Goal: Browse casually

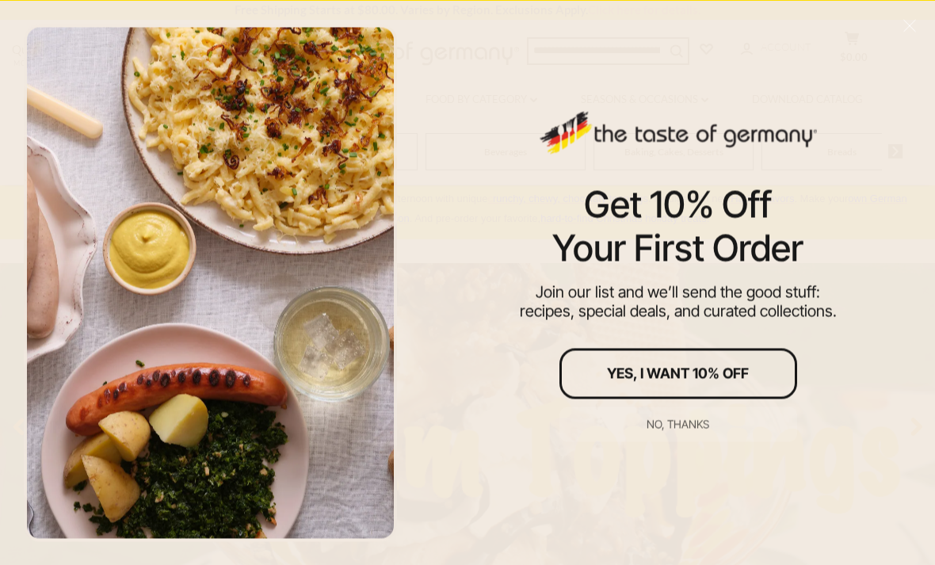
click at [696, 424] on div "No, thanks" at bounding box center [677, 423] width 63 height 11
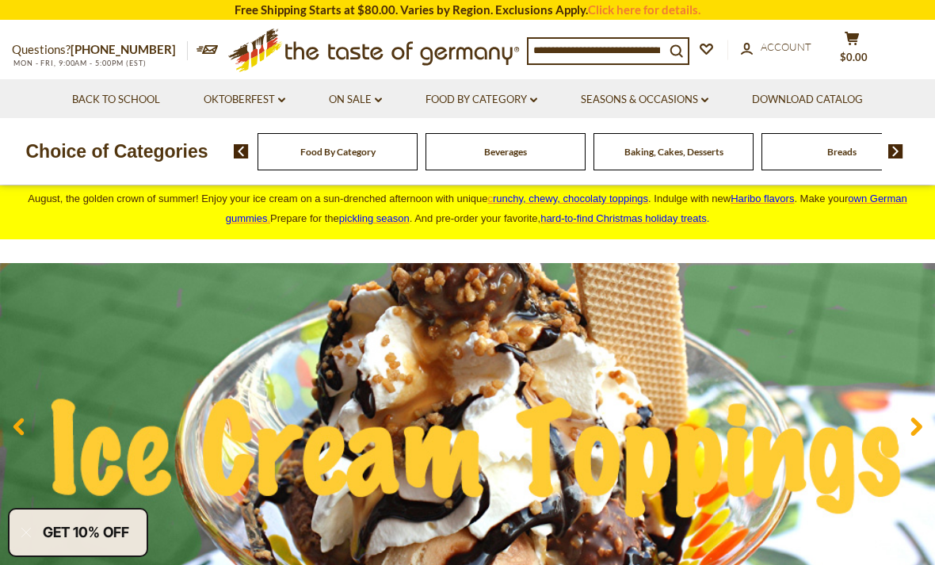
click at [704, 97] on icon at bounding box center [704, 99] width 7 height 5
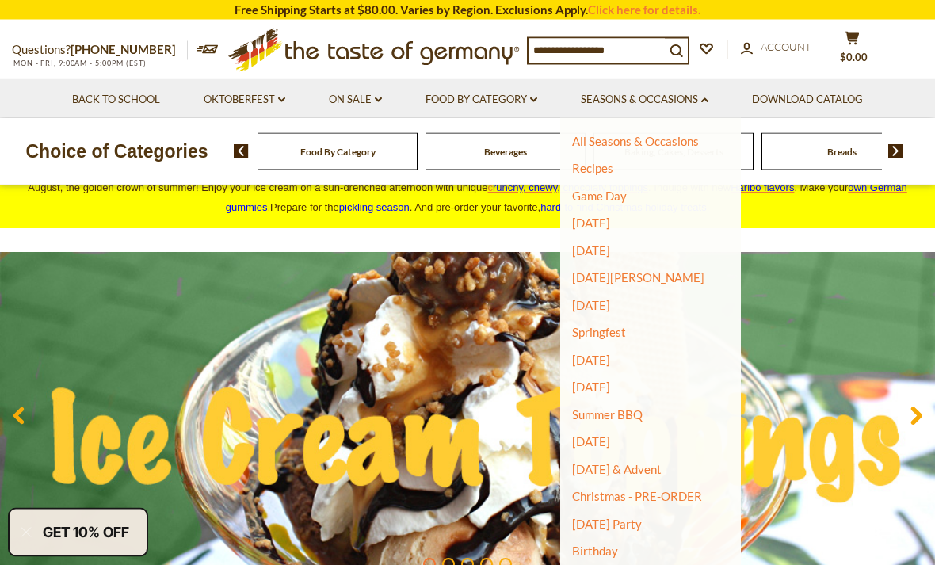
scroll to position [21, 0]
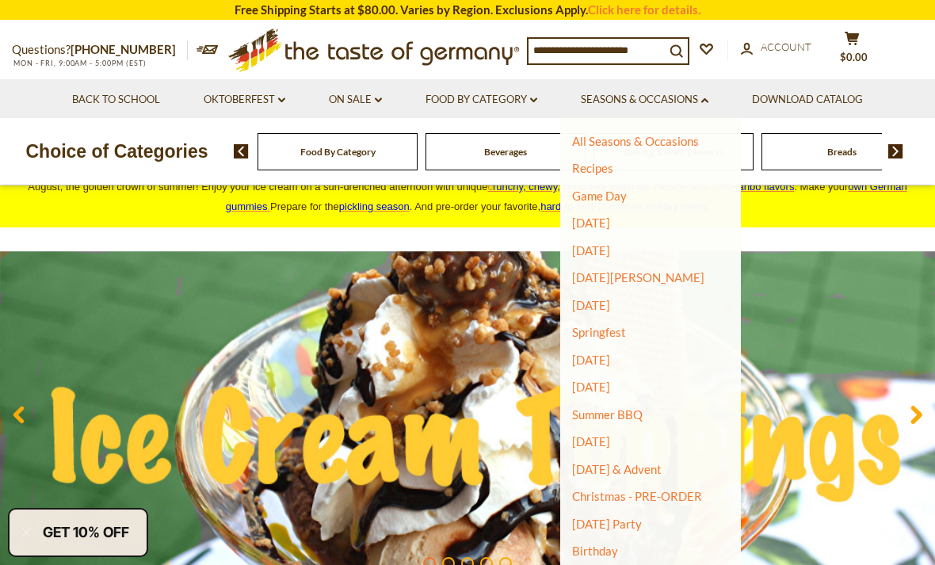
click at [537, 101] on icon "dropdown_arrow" at bounding box center [533, 100] width 7 height 6
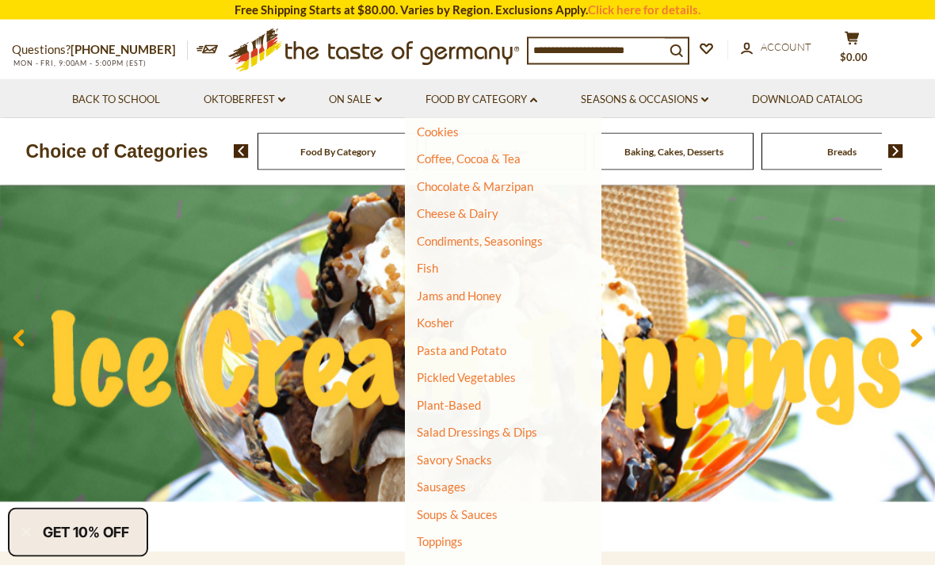
scroll to position [100, 0]
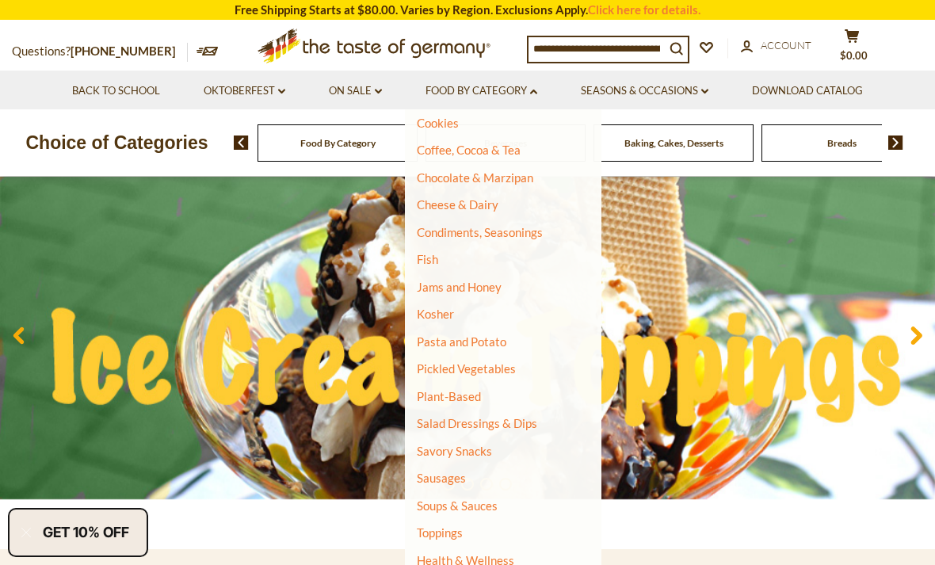
click at [447, 525] on link "Toppings" at bounding box center [440, 532] width 46 height 14
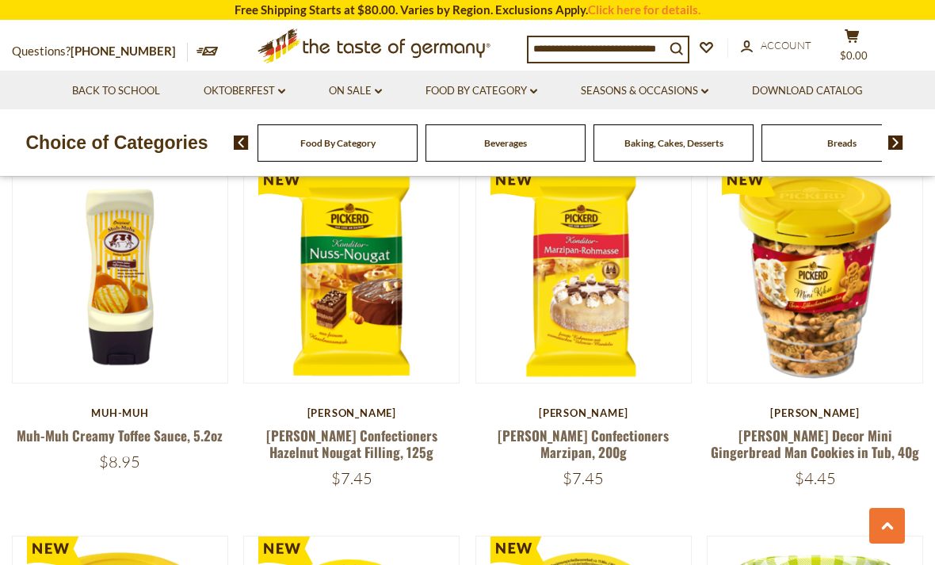
scroll to position [571, 0]
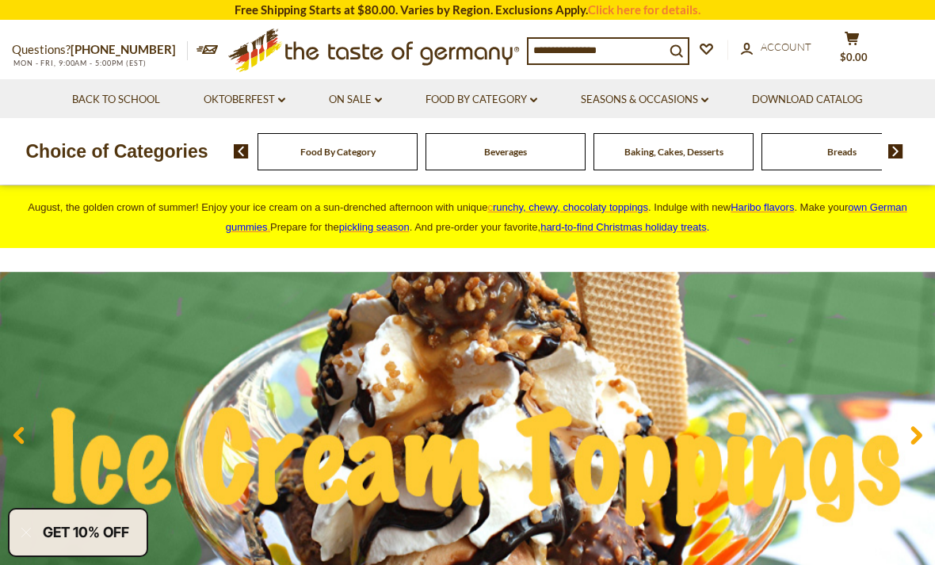
click at [278, 97] on icon "dropdown_arrow" at bounding box center [281, 100] width 7 height 6
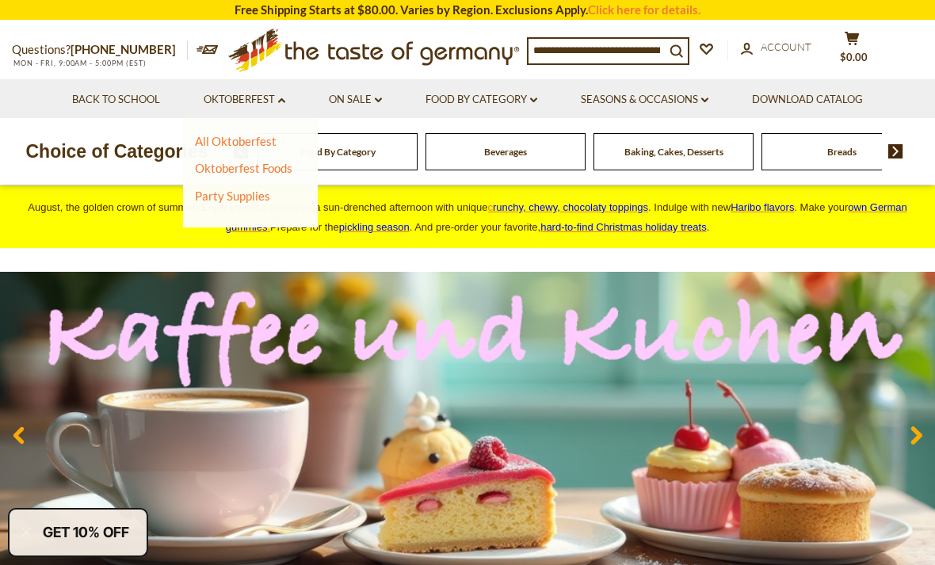
click at [288, 166] on link "Oktoberfest Foods" at bounding box center [243, 168] width 97 height 14
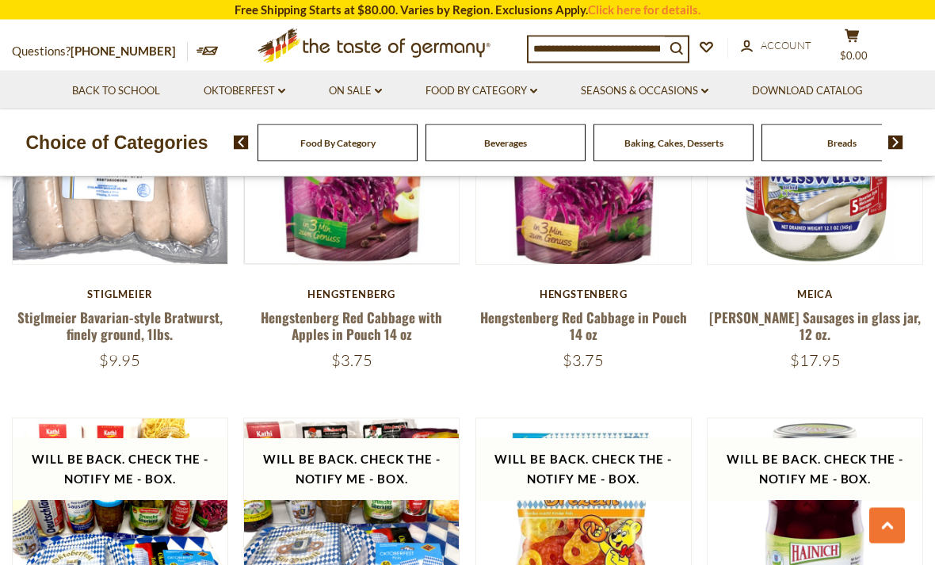
scroll to position [1054, 0]
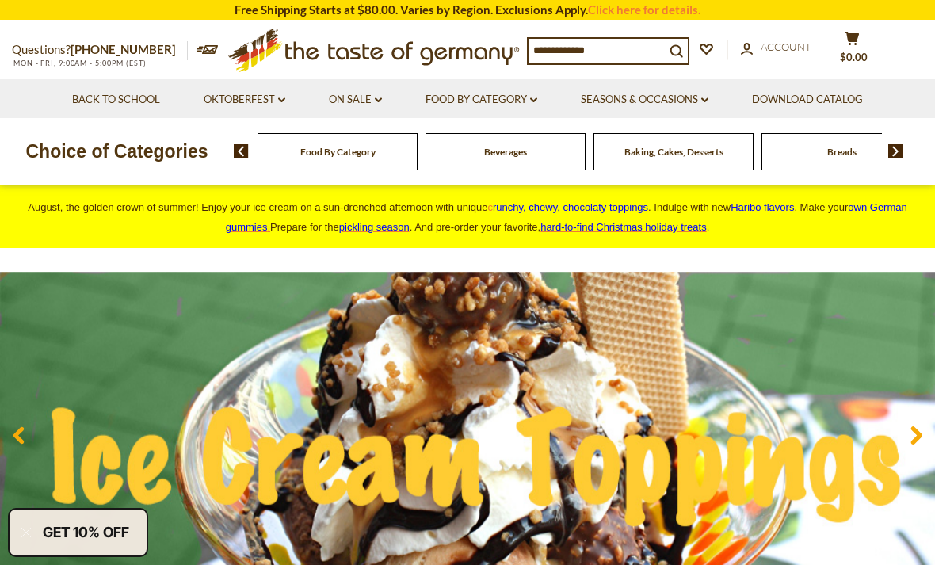
click at [533, 102] on icon "dropdown_arrow" at bounding box center [533, 100] width 7 height 6
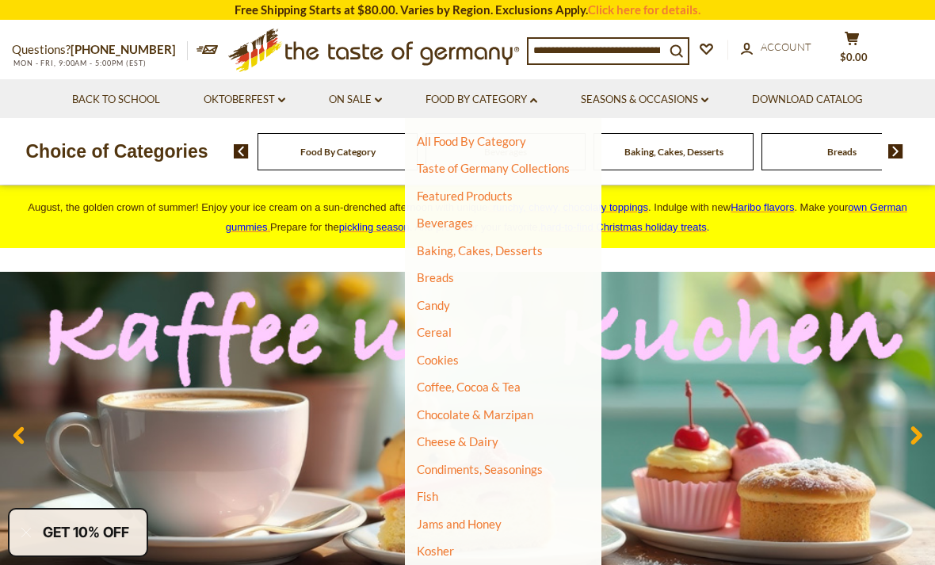
click at [889, 291] on img at bounding box center [467, 435] width 935 height 327
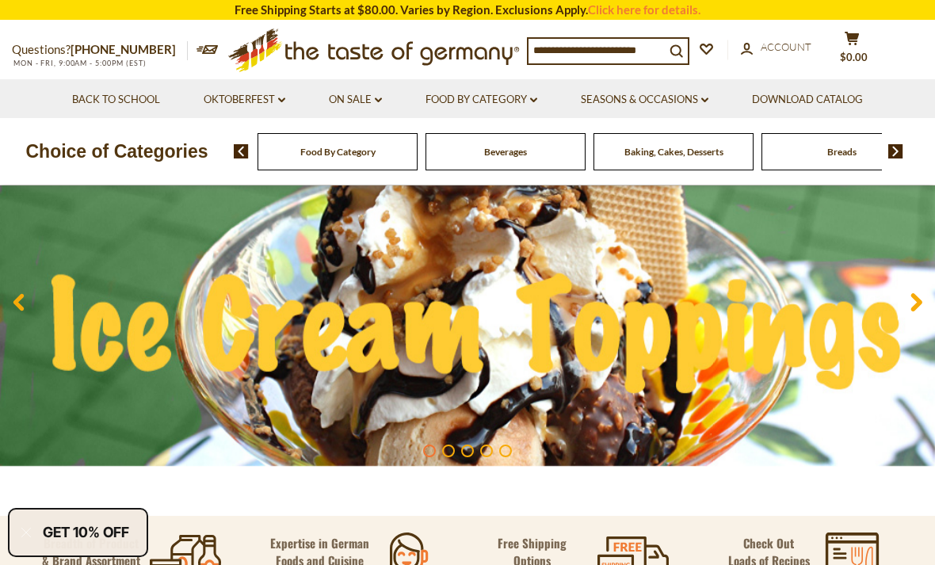
scroll to position [130, 0]
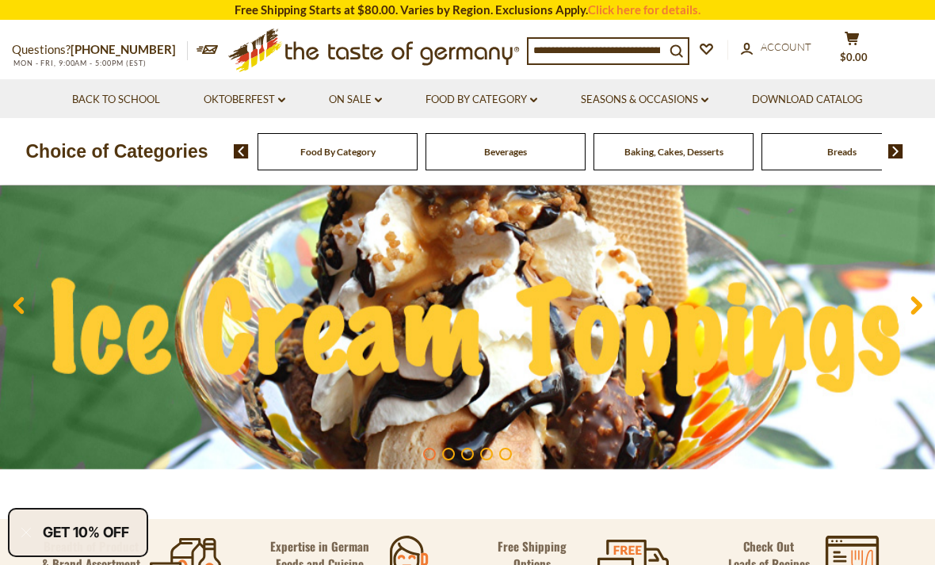
click at [913, 303] on icon at bounding box center [916, 304] width 12 height 19
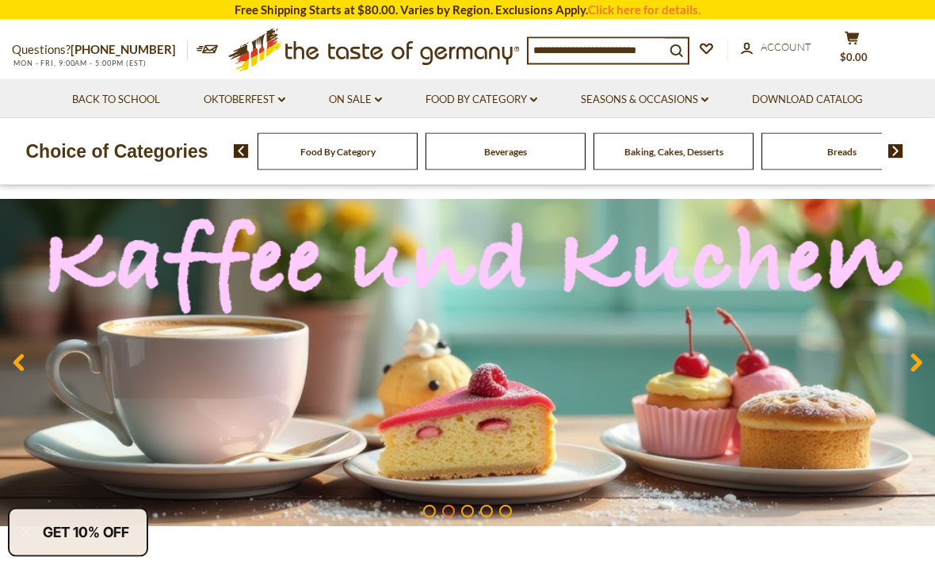
scroll to position [61, 0]
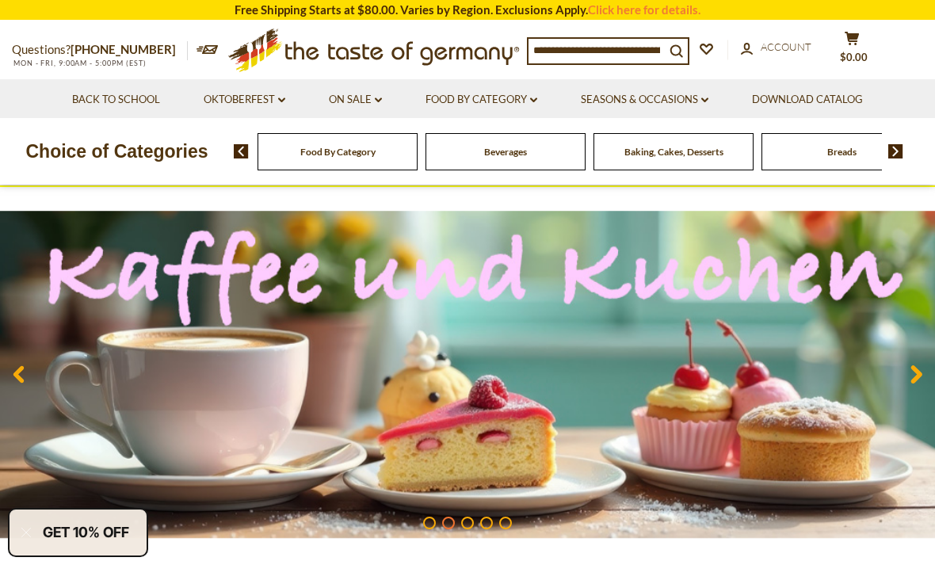
click at [909, 372] on span at bounding box center [915, 377] width 37 height 50
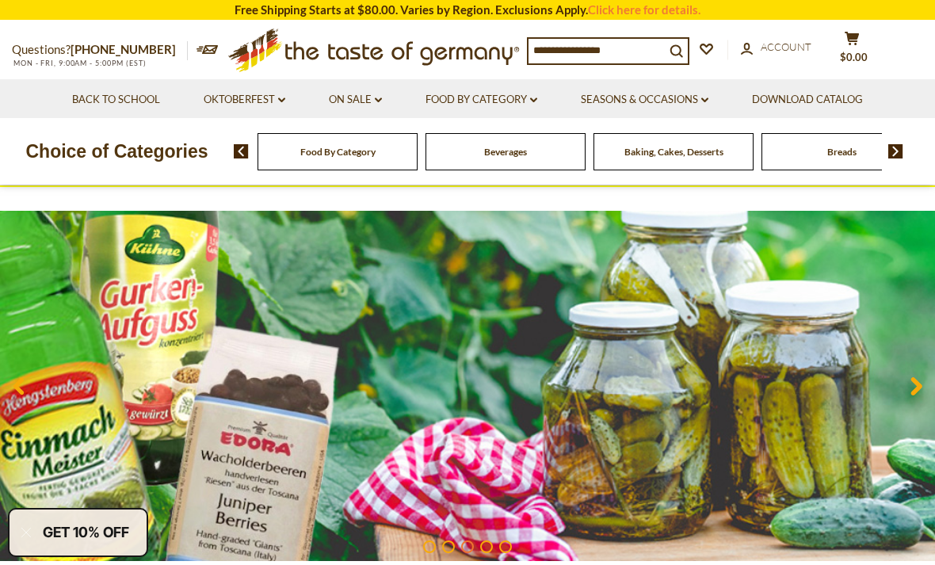
click at [904, 388] on span at bounding box center [915, 389] width 37 height 50
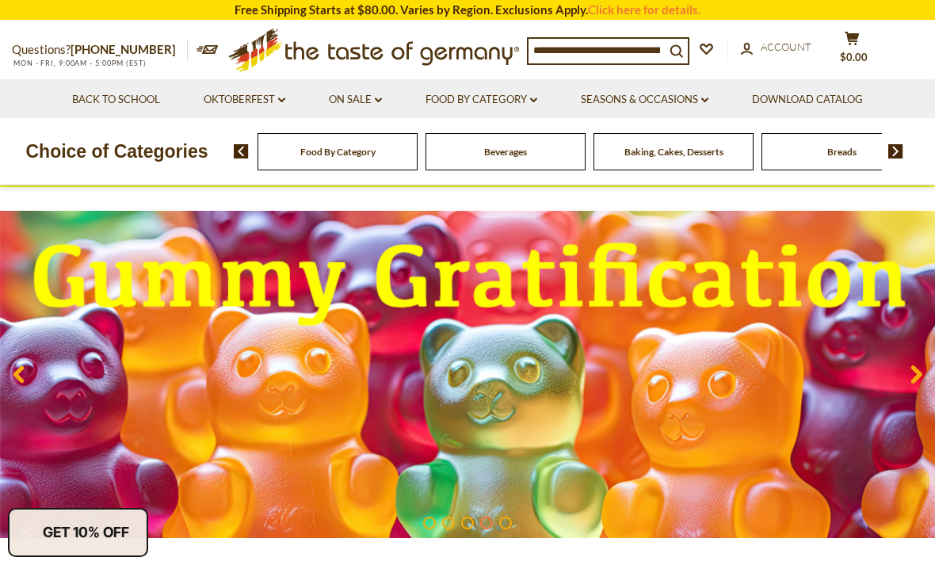
click at [908, 373] on span at bounding box center [915, 377] width 37 height 50
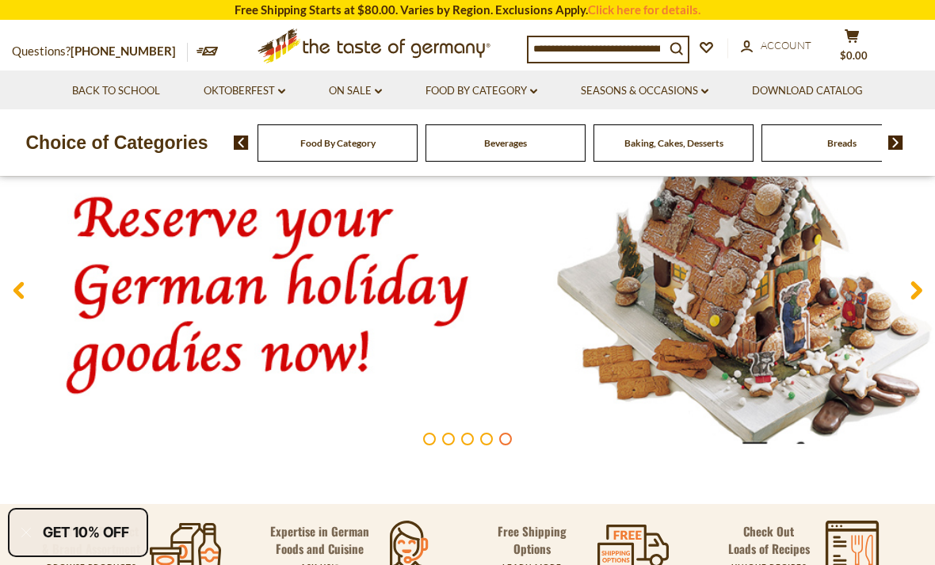
scroll to position [101, 0]
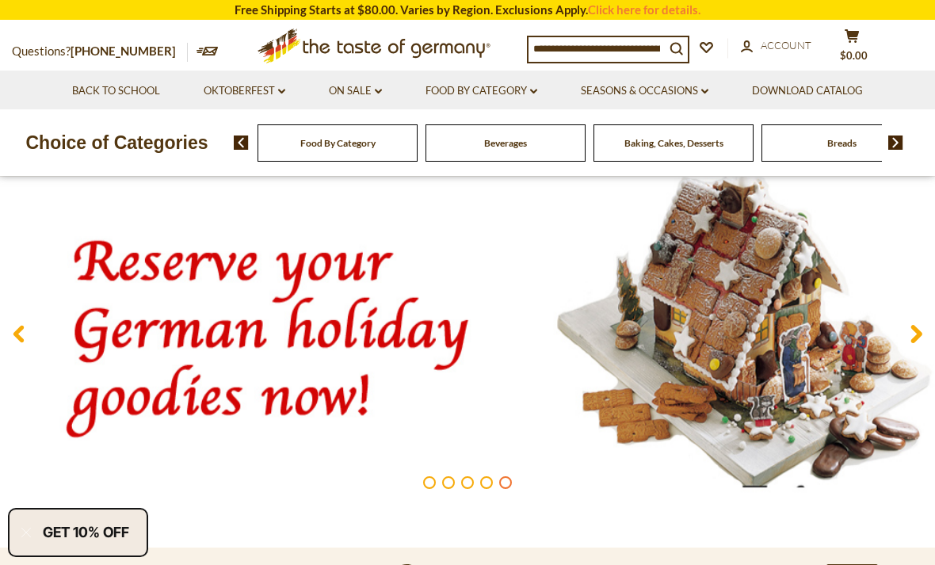
click at [912, 332] on icon at bounding box center [916, 333] width 12 height 19
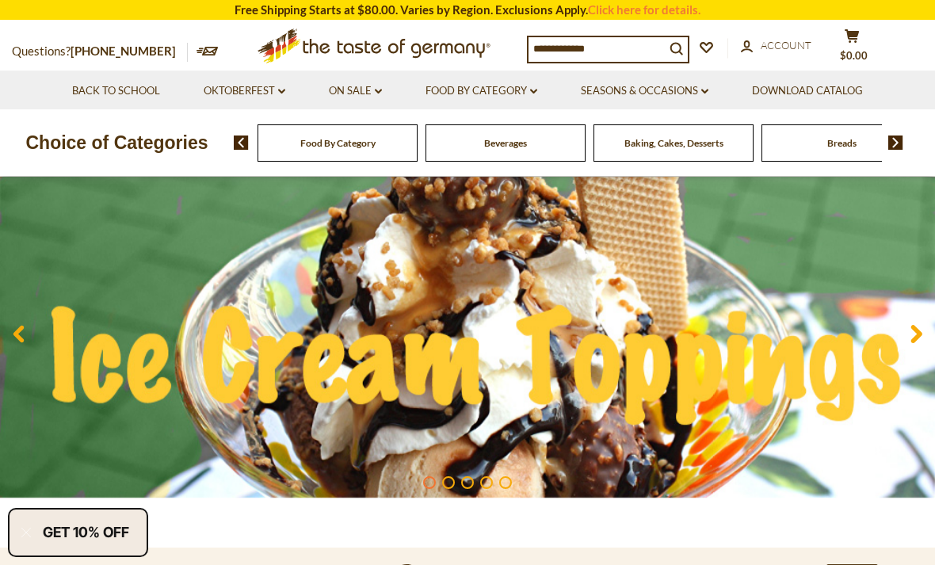
click at [685, 367] on img at bounding box center [467, 333] width 935 height 327
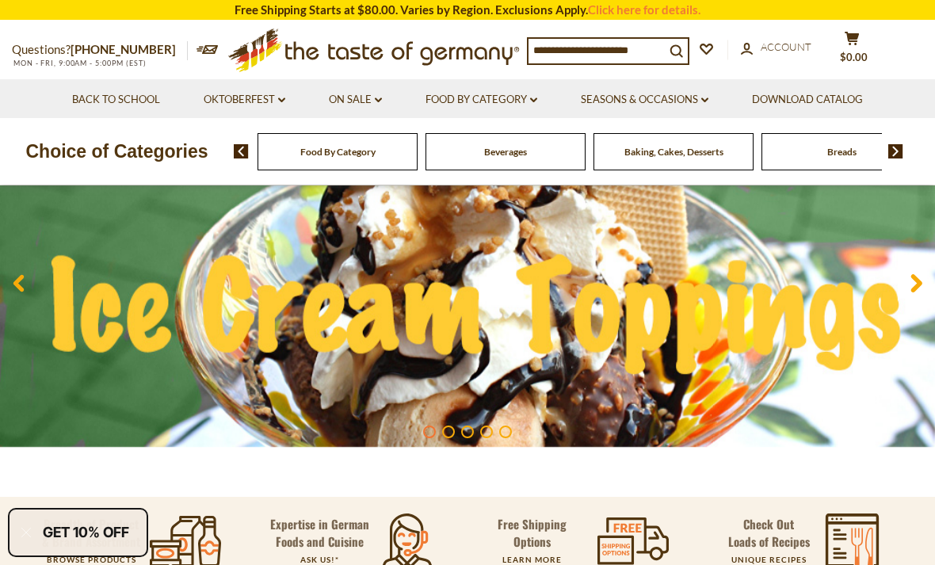
click at [912, 284] on icon at bounding box center [916, 282] width 12 height 19
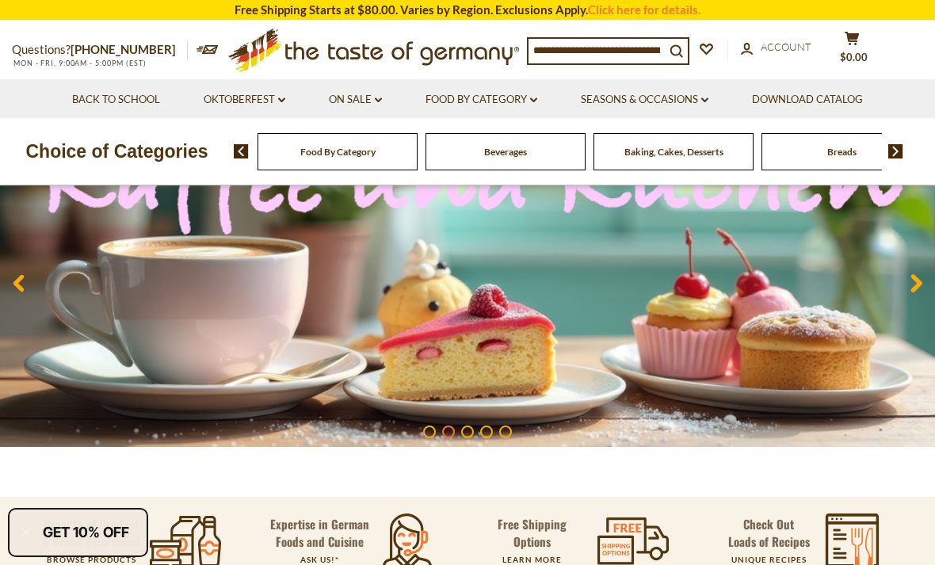
click at [539, 329] on img at bounding box center [467, 283] width 935 height 327
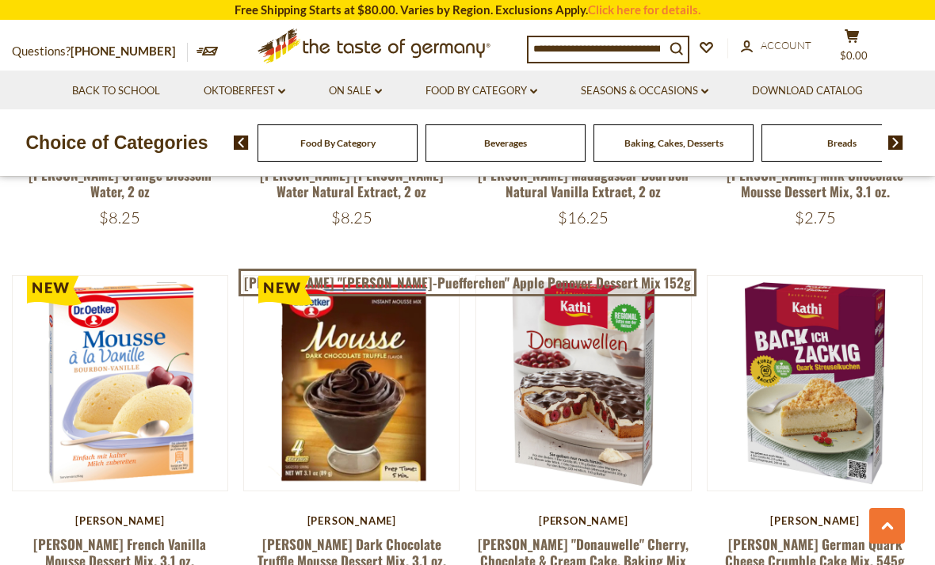
scroll to position [1113, 0]
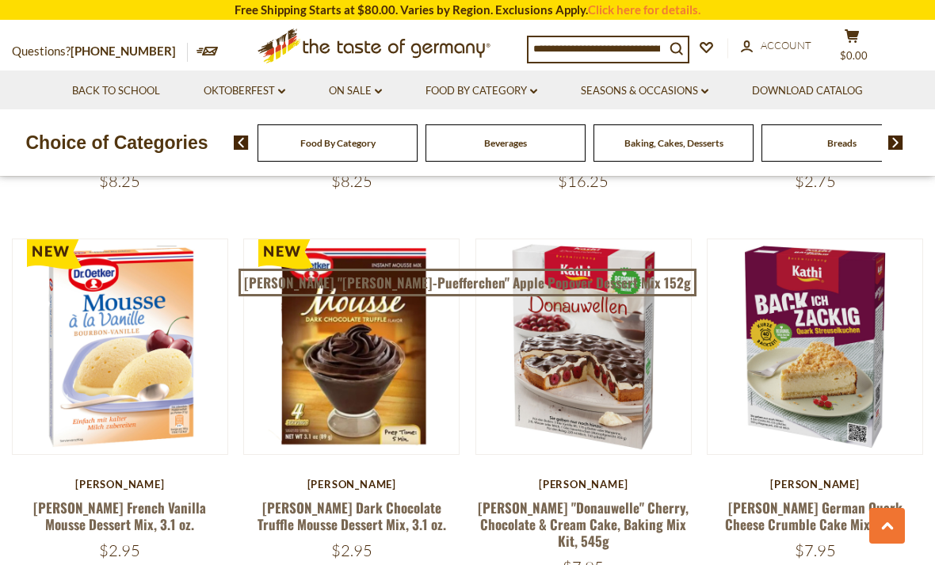
click at [619, 512] on link "[PERSON_NAME] "Donauwelle" Cherry, Chocolate & Cream Cake, Baking Mix Kit, 545g" at bounding box center [583, 524] width 211 height 54
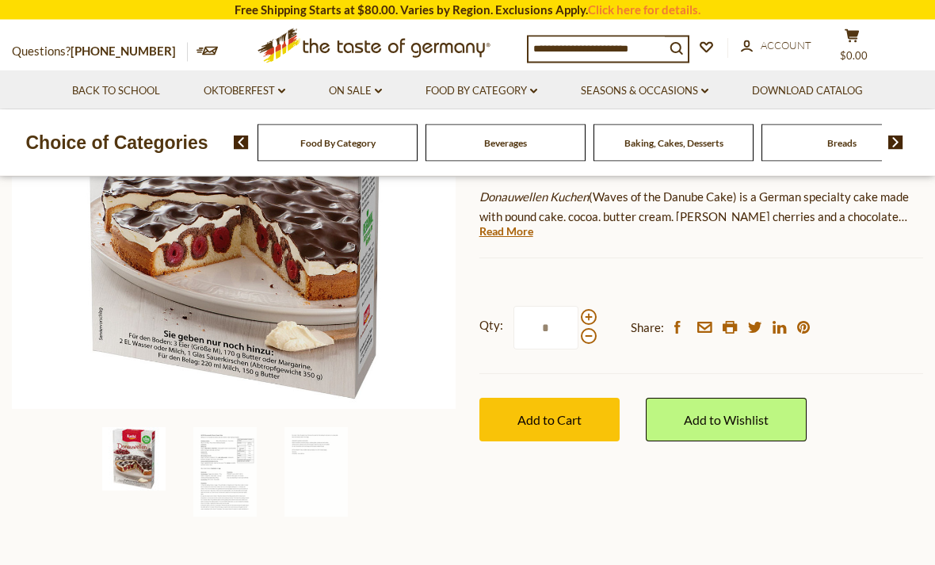
scroll to position [316, 0]
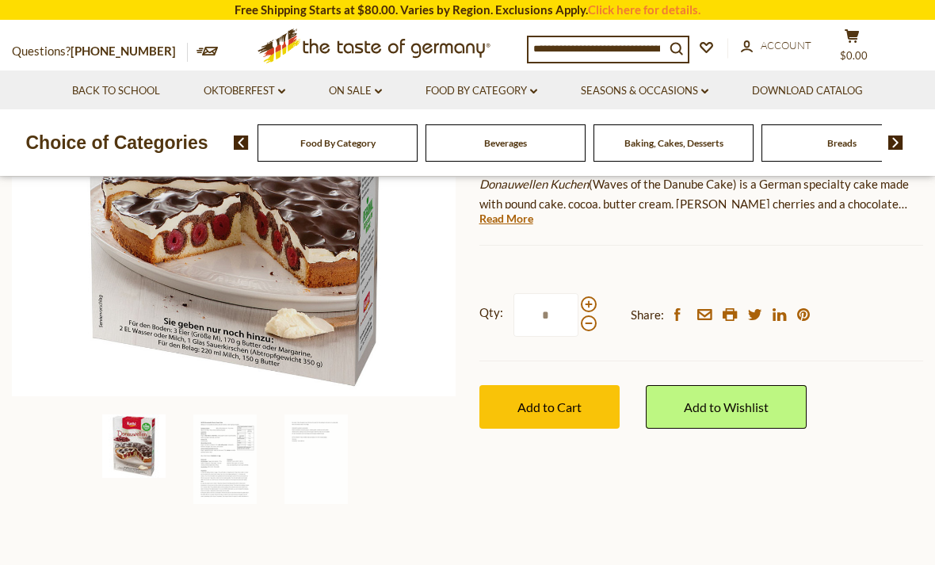
click at [224, 456] on img at bounding box center [224, 458] width 63 height 89
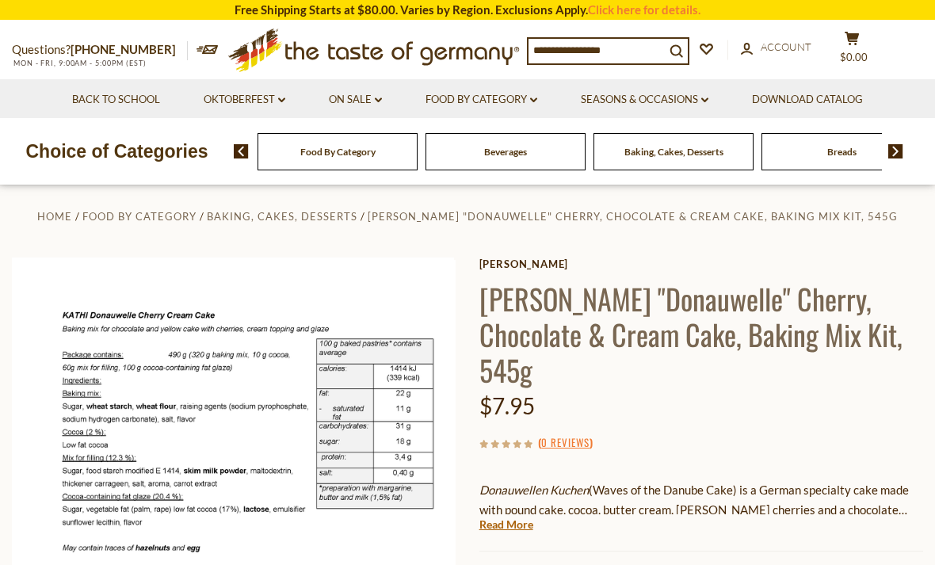
scroll to position [0, 0]
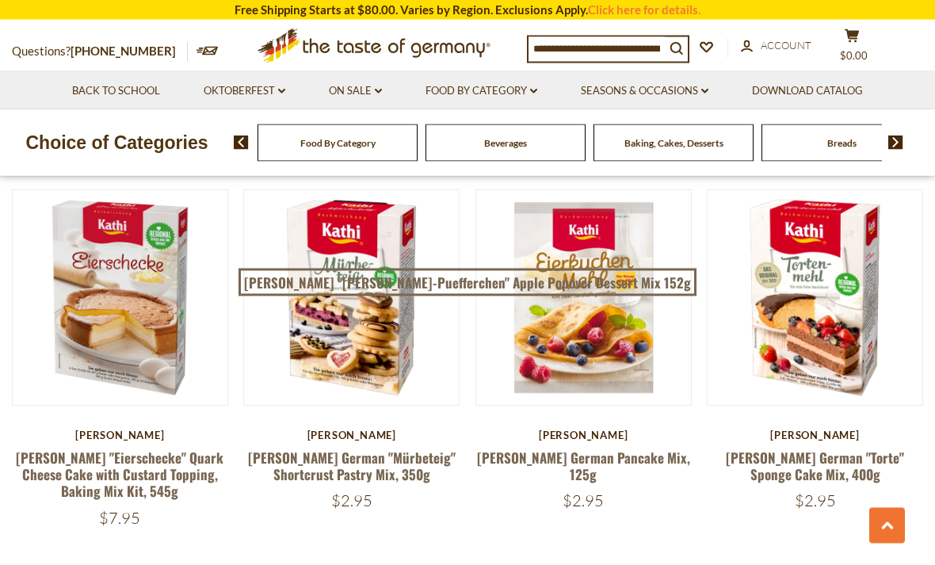
scroll to position [1543, 0]
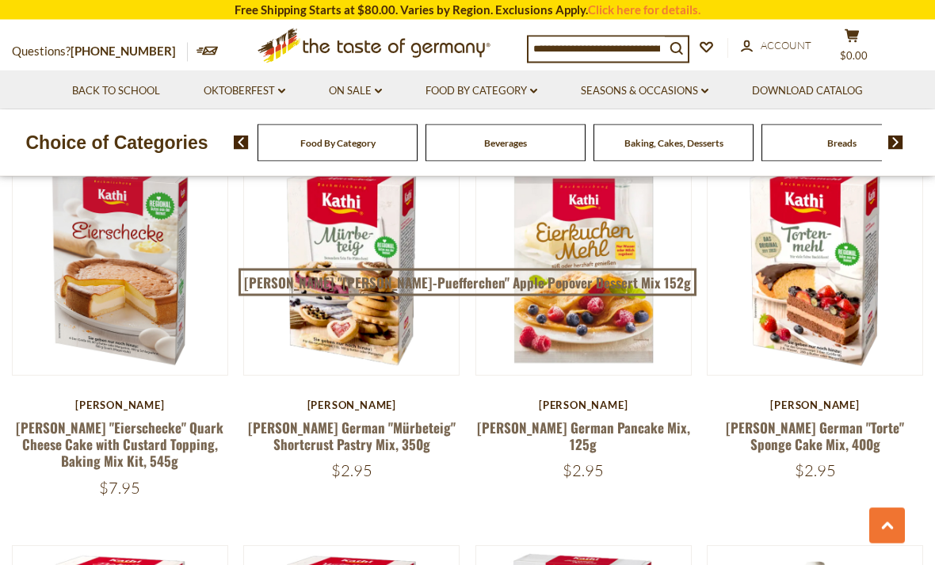
scroll to position [1573, 0]
click at [854, 417] on link "[PERSON_NAME] German "Torte" Sponge Cake Mix, 400g" at bounding box center [814, 435] width 178 height 36
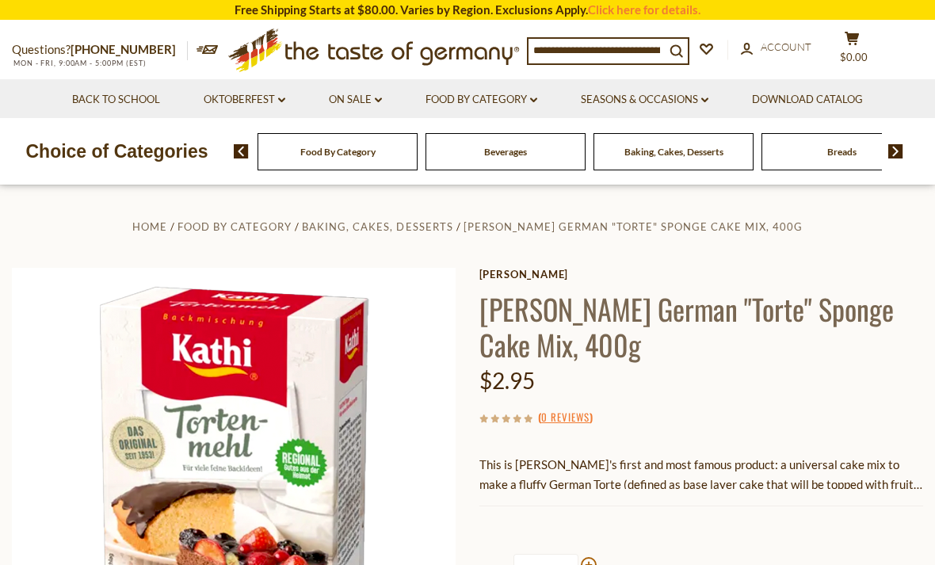
click at [878, 379] on div "$2.95" at bounding box center [701, 380] width 444 height 37
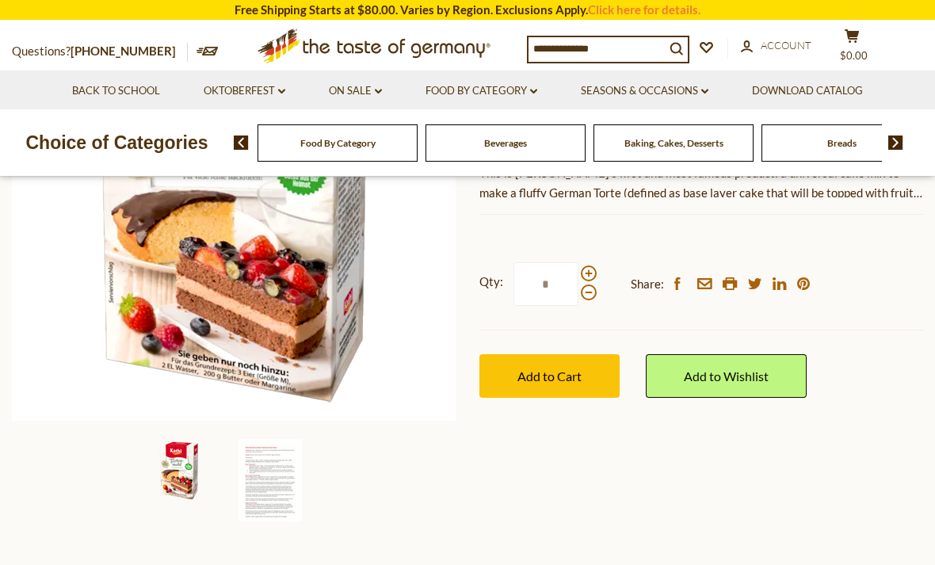
scroll to position [312, 0]
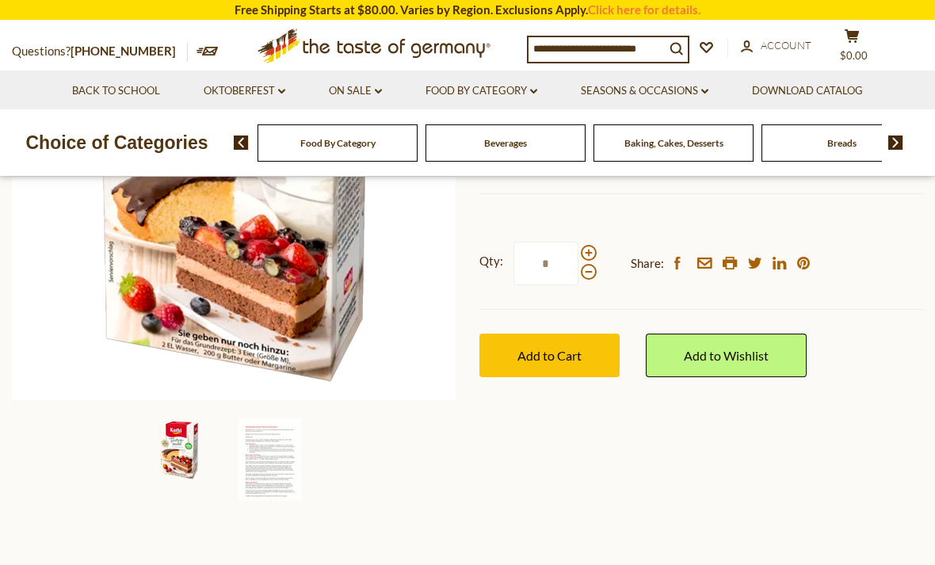
click at [263, 451] on img at bounding box center [269, 459] width 63 height 82
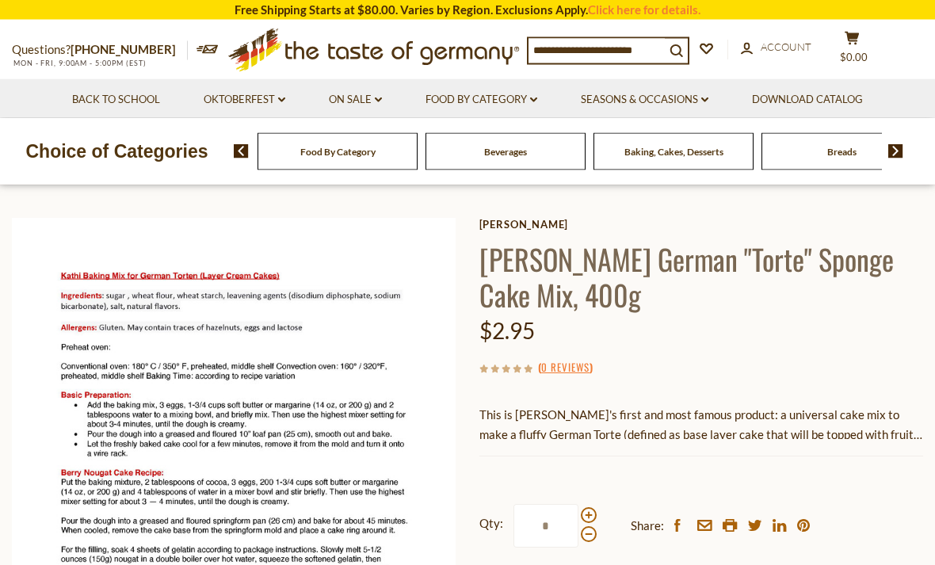
scroll to position [37, 0]
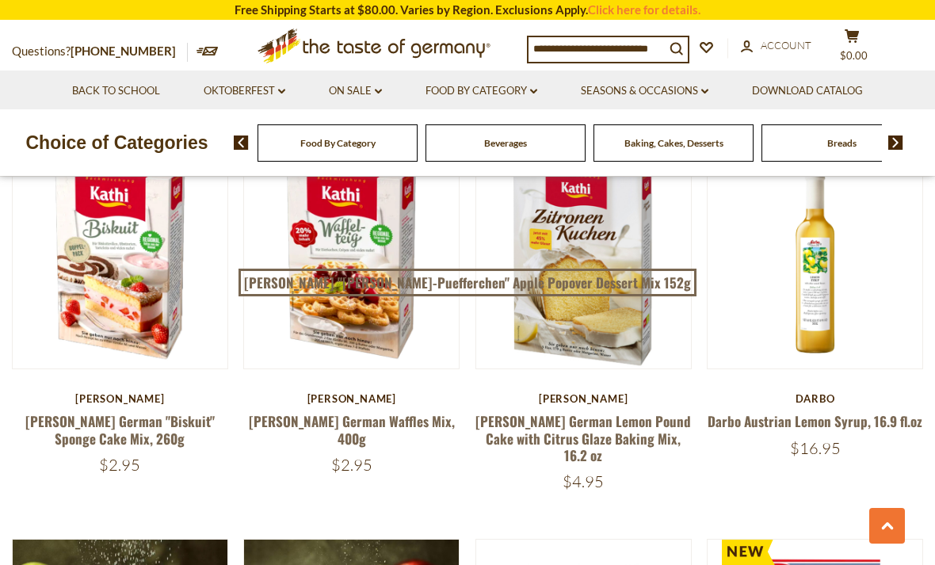
scroll to position [1974, 0]
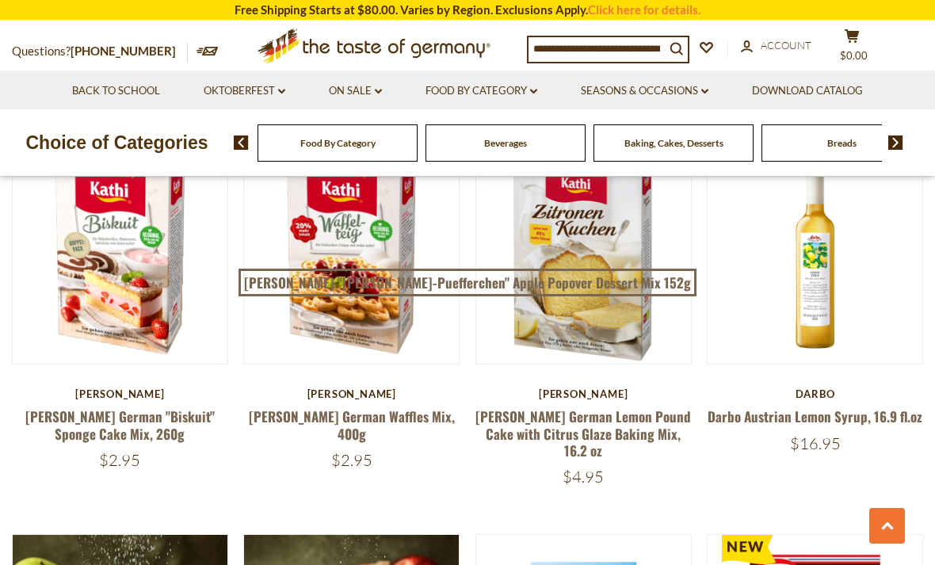
click at [625, 406] on link "[PERSON_NAME] German Lemon Pound Cake with Citrus Glaze Baking Mix, 16.2 oz" at bounding box center [582, 433] width 215 height 54
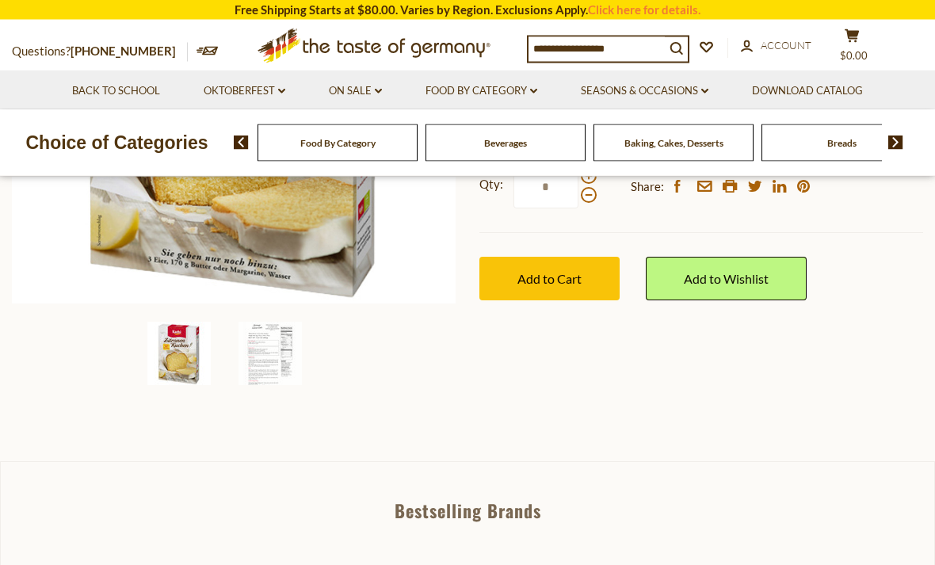
scroll to position [409, 0]
click at [269, 355] on img at bounding box center [269, 353] width 63 height 63
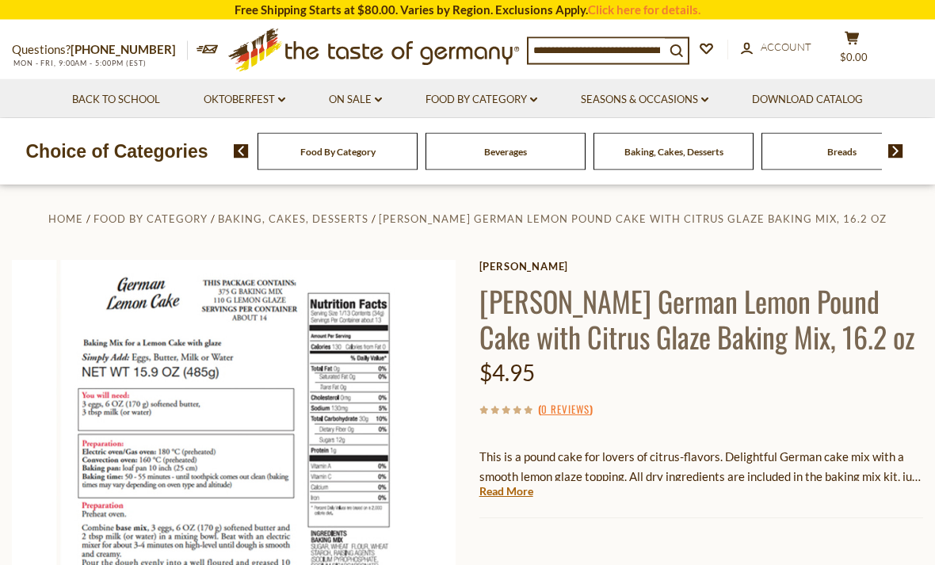
scroll to position [0, 0]
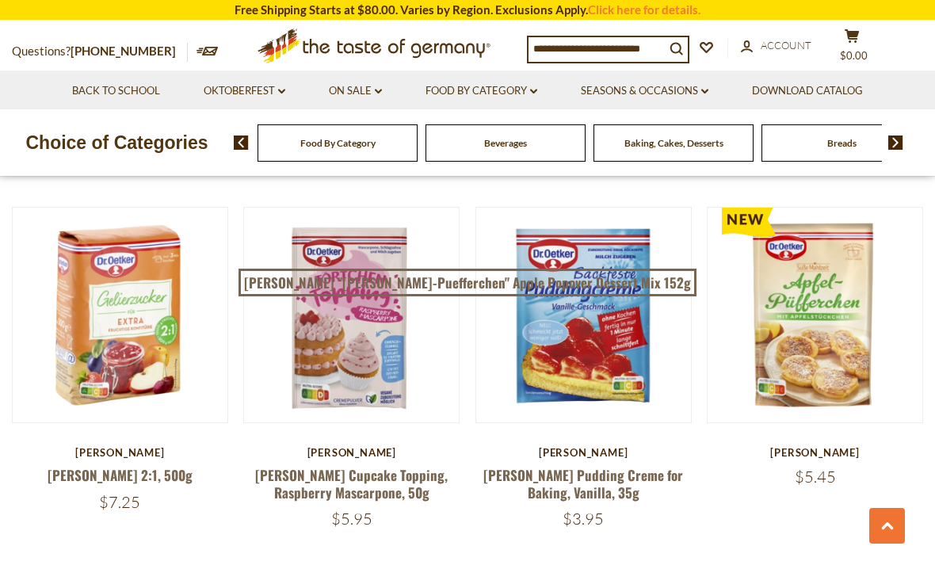
scroll to position [3425, 0]
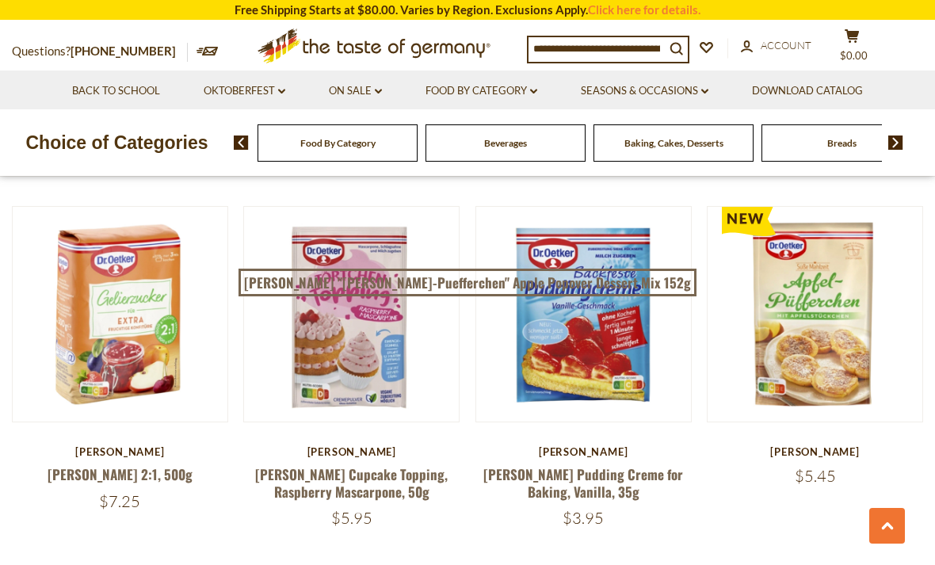
click at [913, 215] on img at bounding box center [814, 314] width 215 height 215
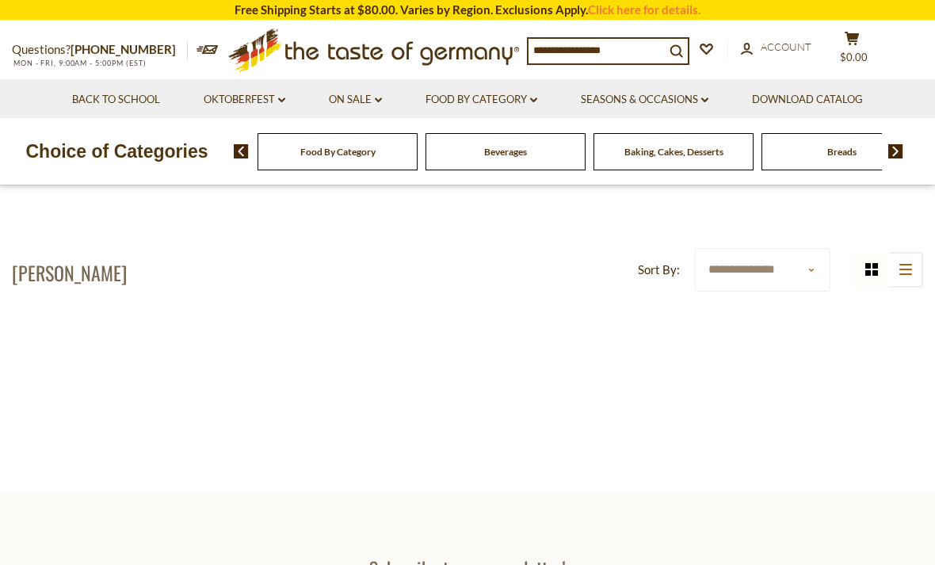
click at [869, 351] on div at bounding box center [467, 375] width 911 height 109
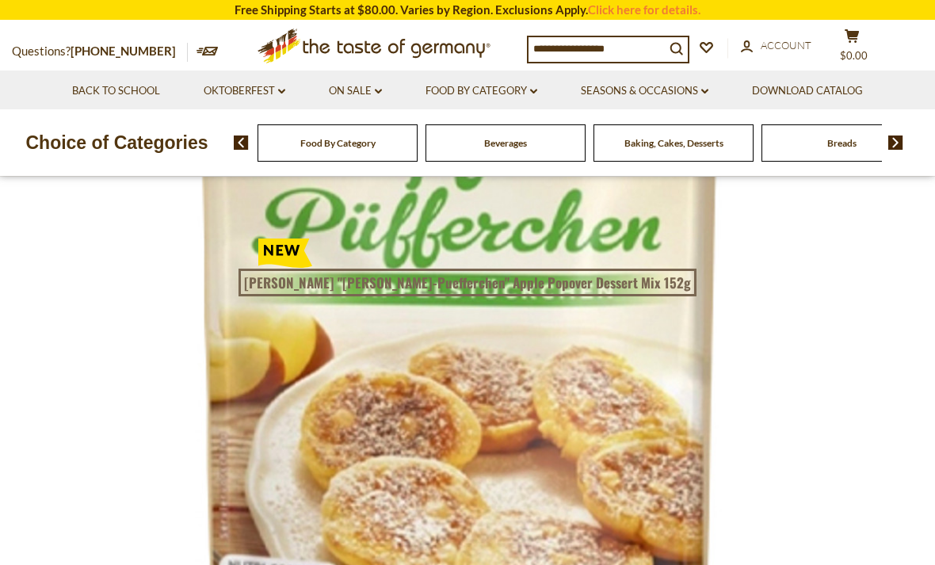
scroll to position [156, 0]
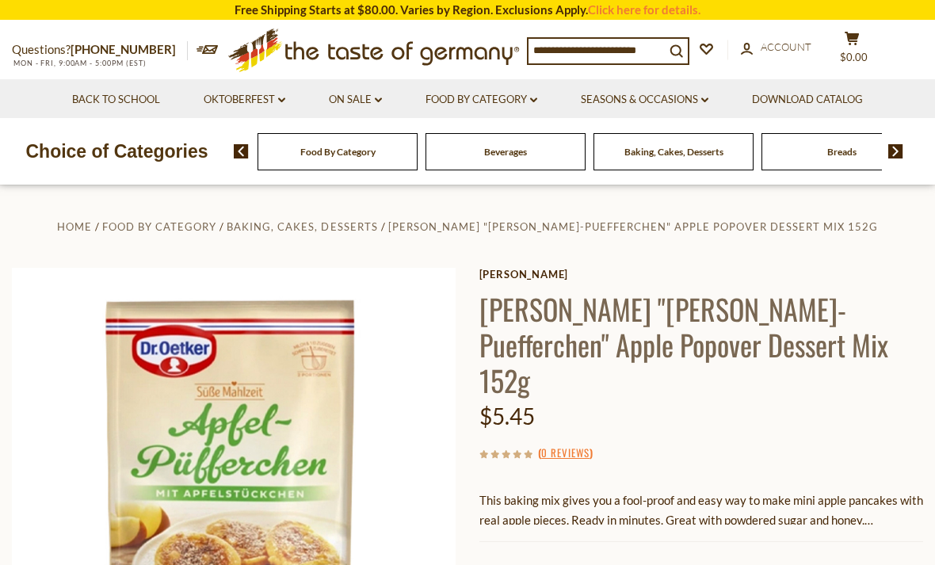
click at [870, 243] on div "Home Food By Category Baking, Cakes, Desserts [PERSON_NAME] "[PERSON_NAME]-Puef…" at bounding box center [467, 511] width 935 height 590
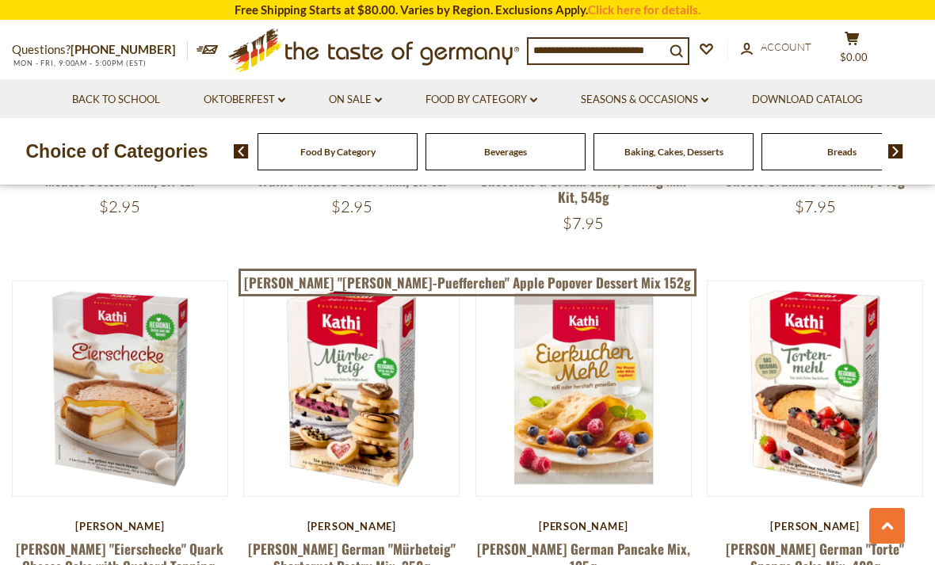
click at [537, 98] on icon at bounding box center [533, 99] width 7 height 5
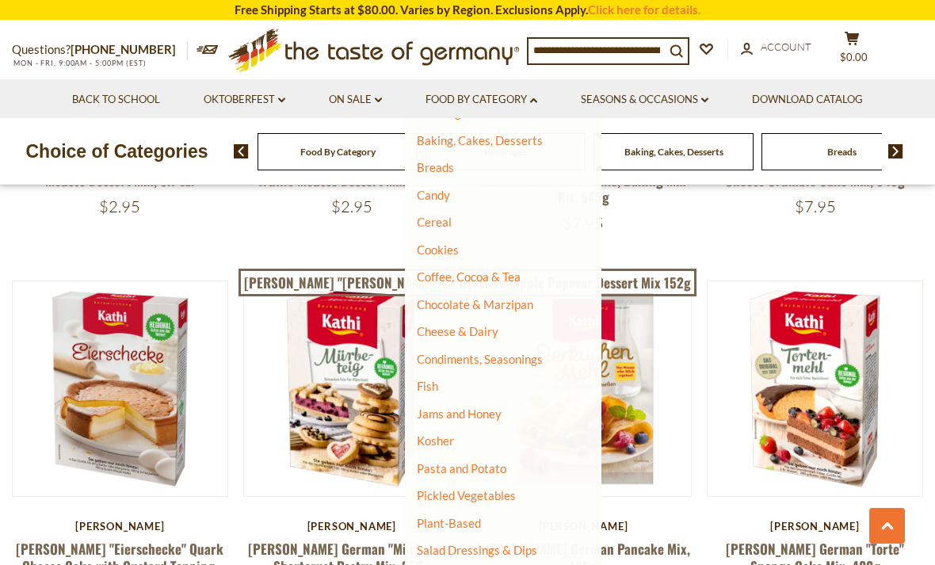
scroll to position [111, 0]
click at [466, 460] on link "Pasta and Potato" at bounding box center [461, 467] width 89 height 14
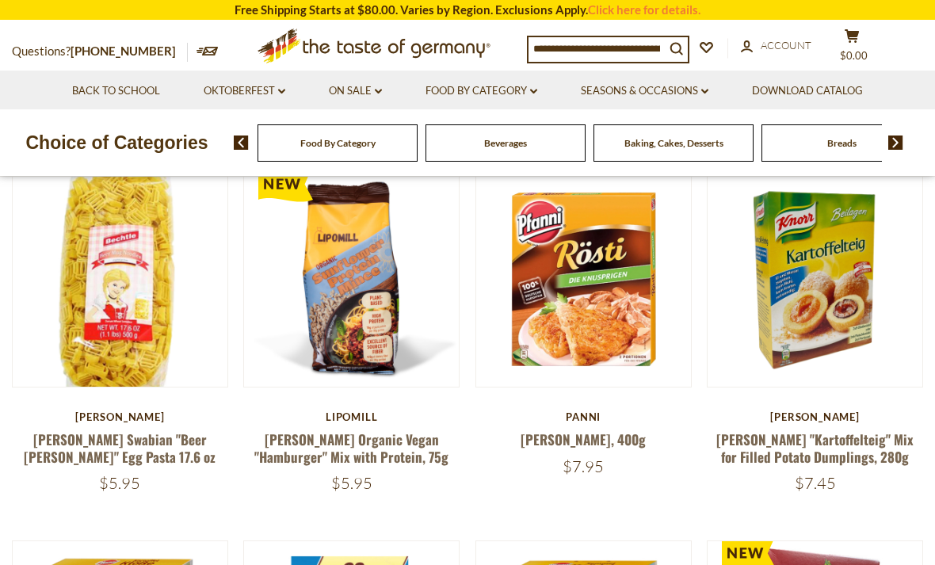
scroll to position [424, 0]
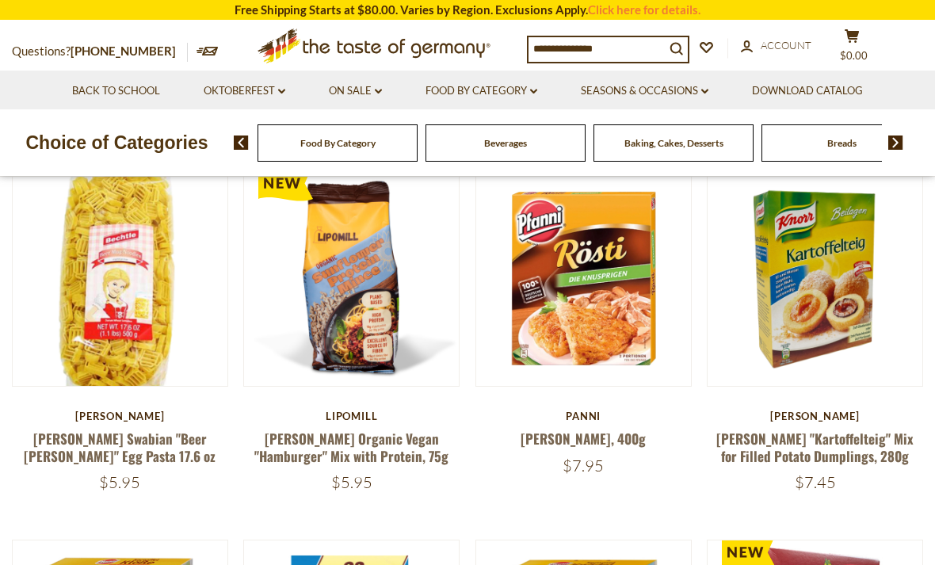
click at [909, 312] on img at bounding box center [814, 278] width 215 height 215
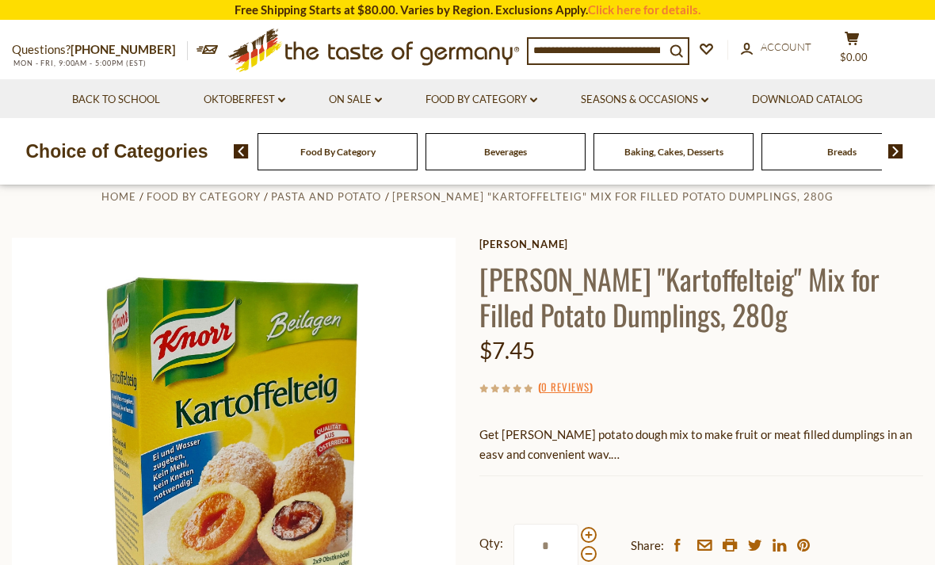
scroll to position [29, 0]
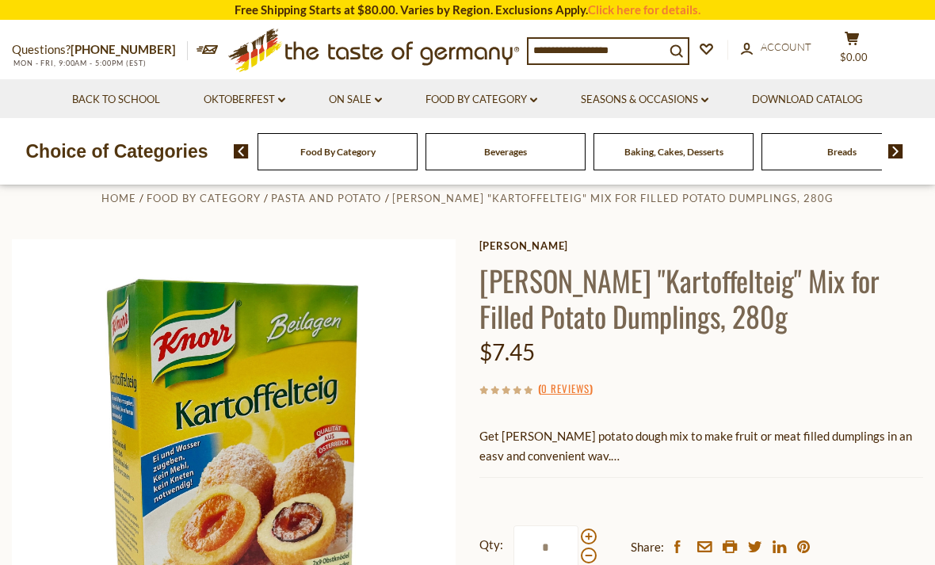
click at [869, 361] on div "$7.45" at bounding box center [701, 351] width 444 height 37
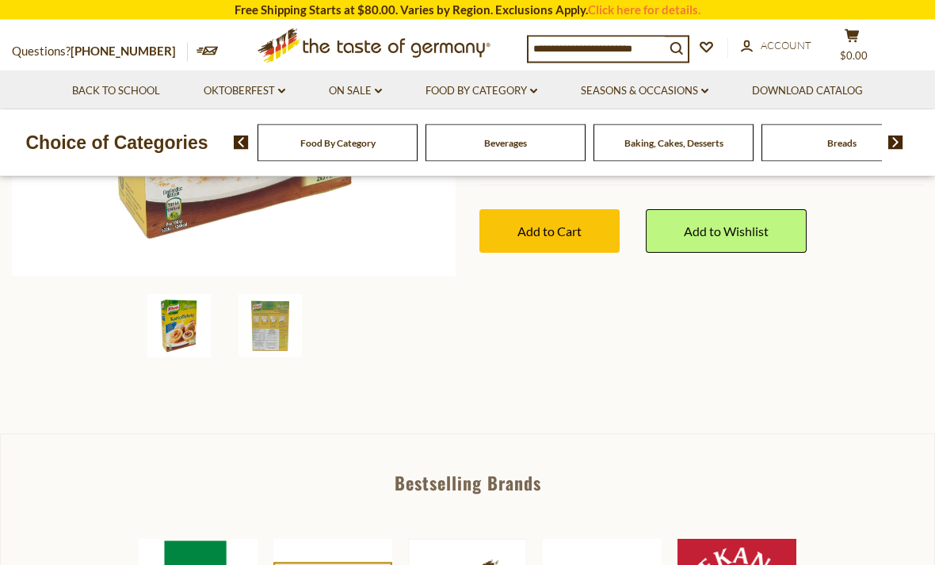
scroll to position [447, 0]
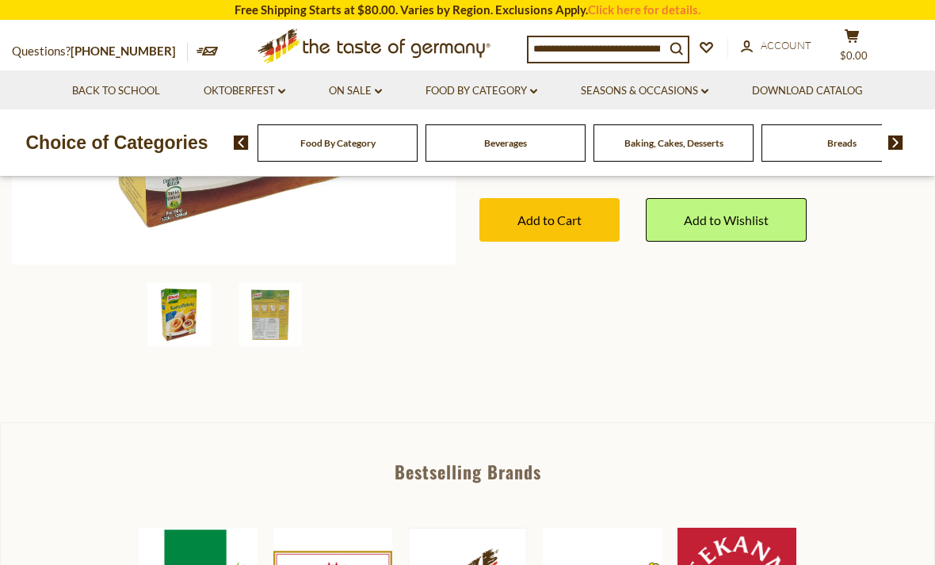
click at [276, 314] on img at bounding box center [269, 314] width 63 height 63
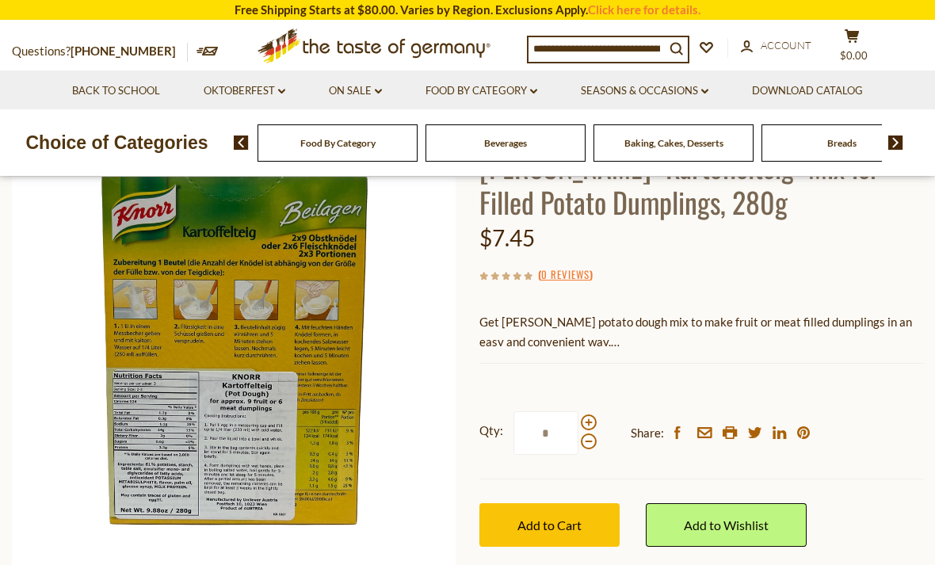
scroll to position [118, 0]
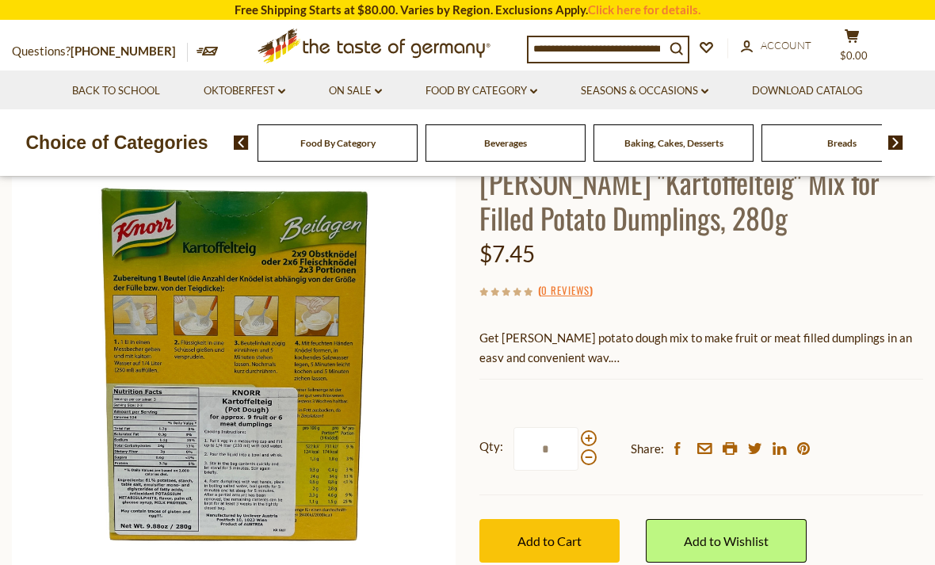
click at [253, 356] on img at bounding box center [234, 363] width 444 height 444
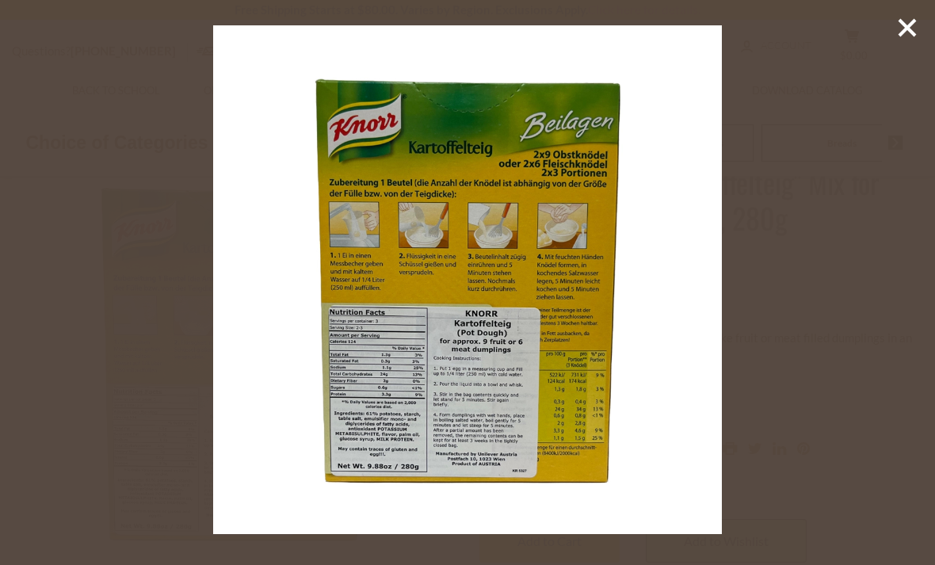
click at [909, 30] on line at bounding box center [907, 28] width 16 height 16
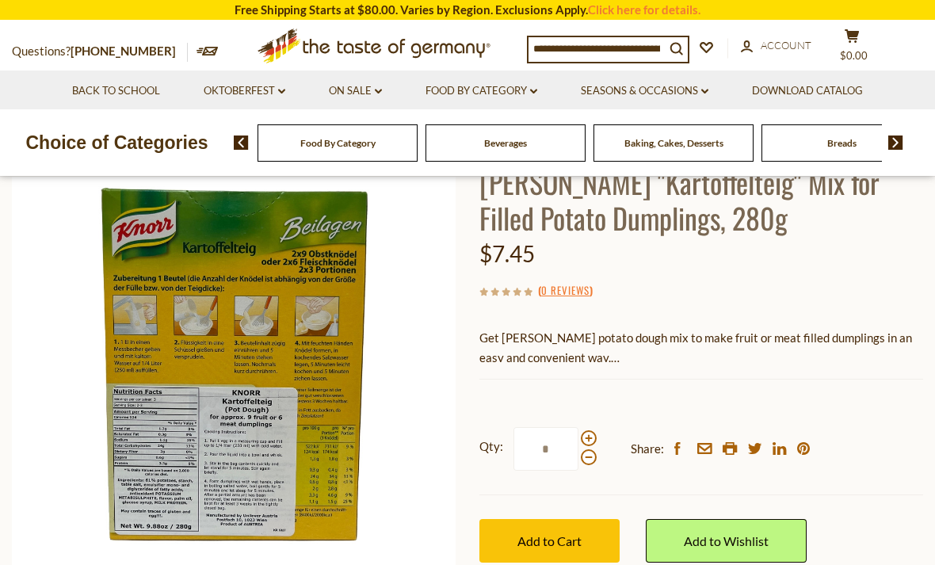
click at [222, 436] on img at bounding box center [234, 363] width 444 height 444
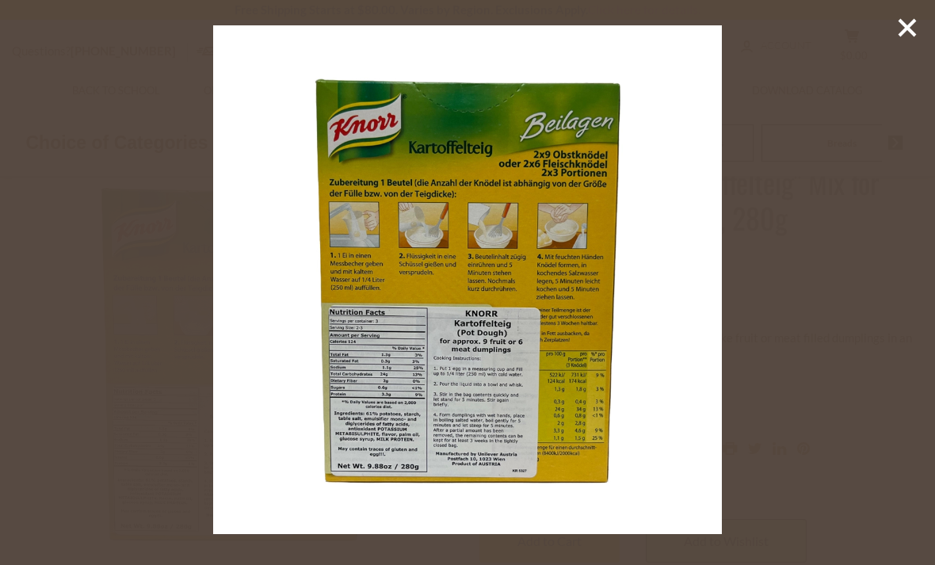
click at [908, 37] on icon at bounding box center [907, 28] width 24 height 24
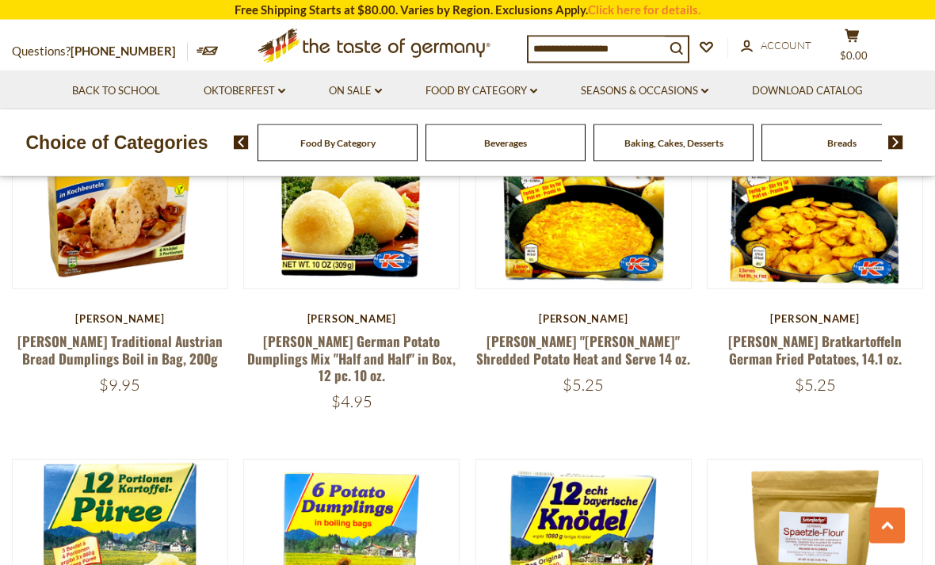
scroll to position [1629, 0]
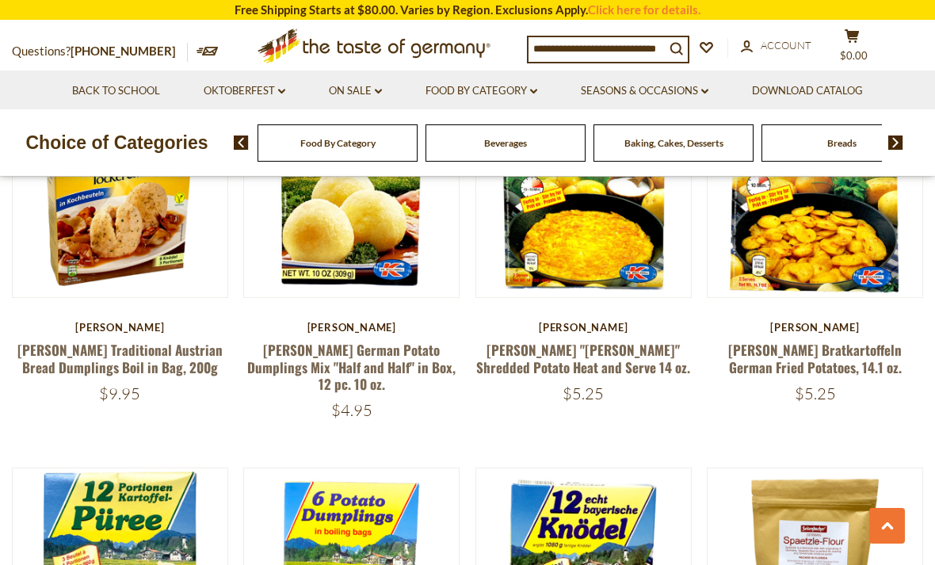
click at [653, 351] on link "[PERSON_NAME] "[PERSON_NAME]" Shredded Potato Heat and Serve 14 oz." at bounding box center [583, 358] width 214 height 36
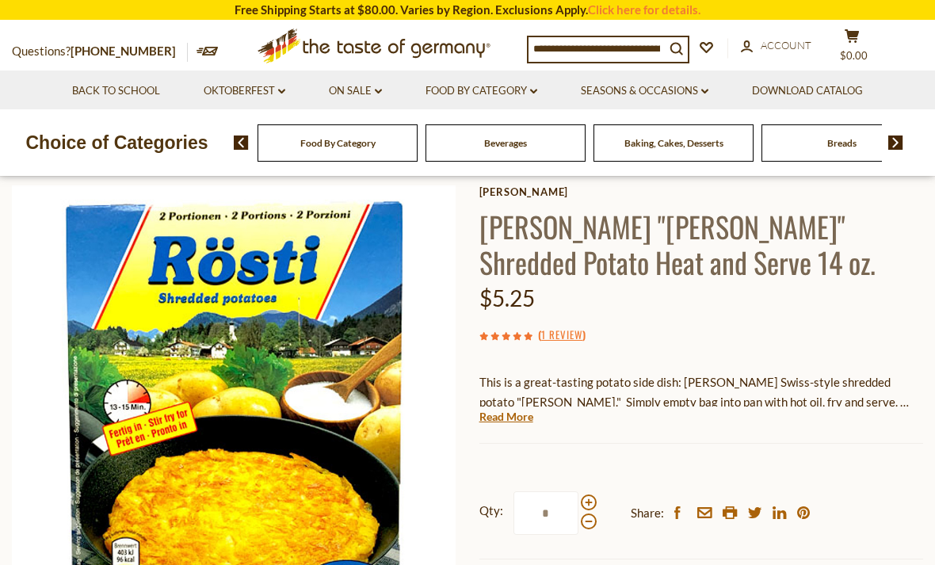
scroll to position [97, 0]
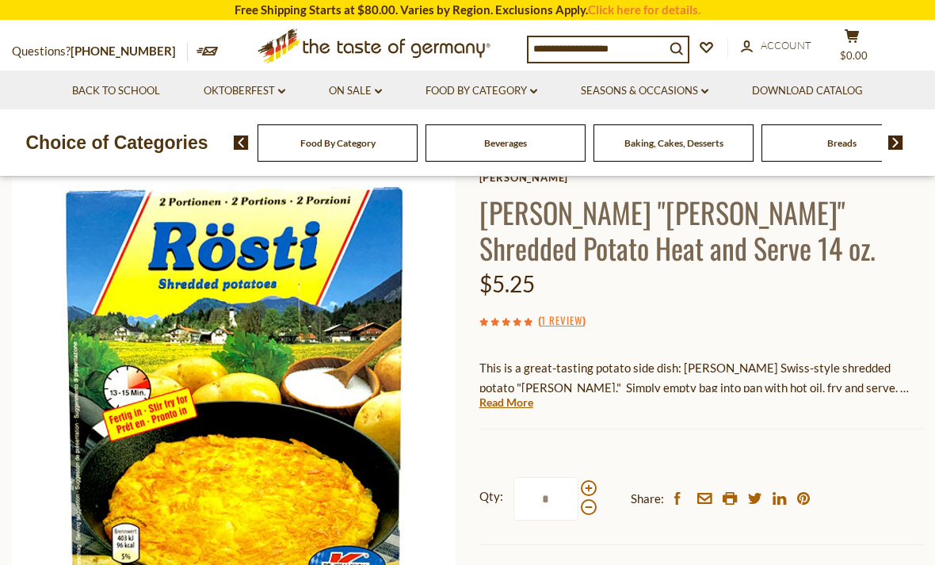
click at [588, 480] on span at bounding box center [589, 488] width 16 height 16
click at [578, 478] on input "*" at bounding box center [545, 499] width 65 height 44
type input "*"
click at [870, 300] on div "$5.25" at bounding box center [701, 283] width 444 height 37
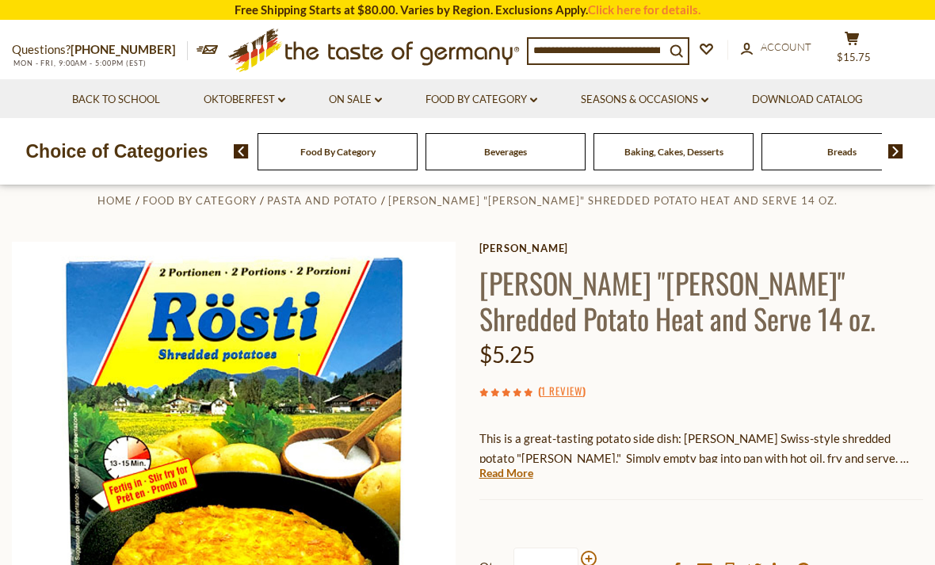
scroll to position [0, 0]
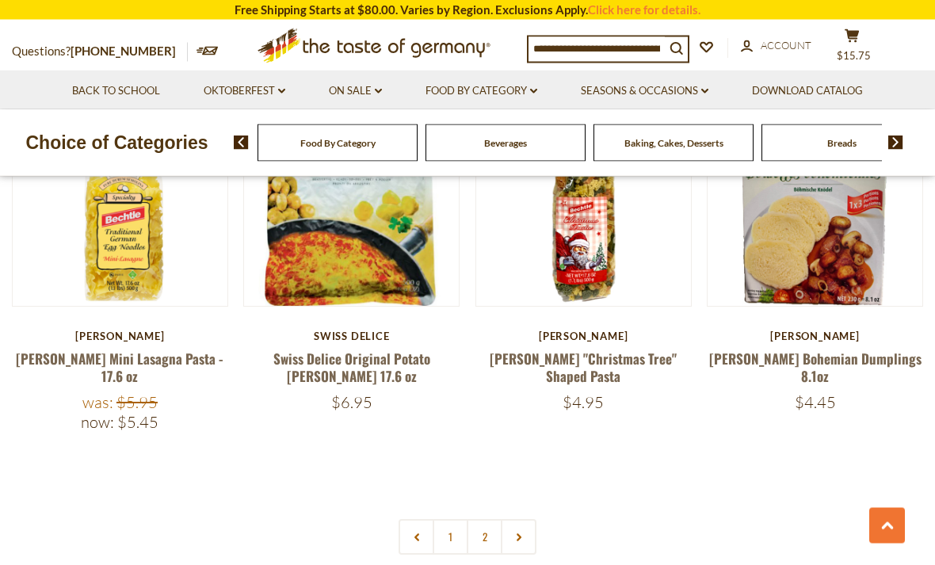
scroll to position [3522, 0]
click at [484, 518] on link "2" at bounding box center [484, 536] width 36 height 36
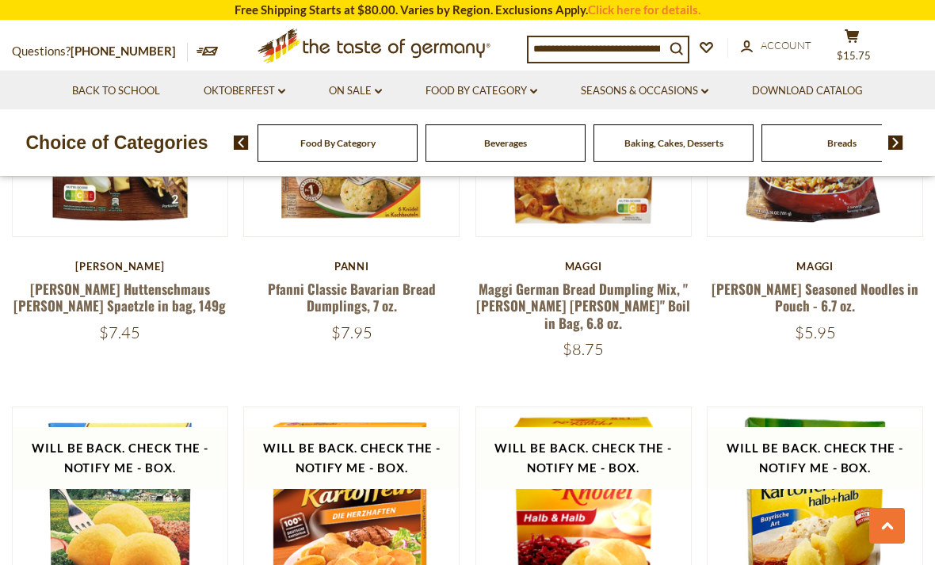
scroll to position [942, 0]
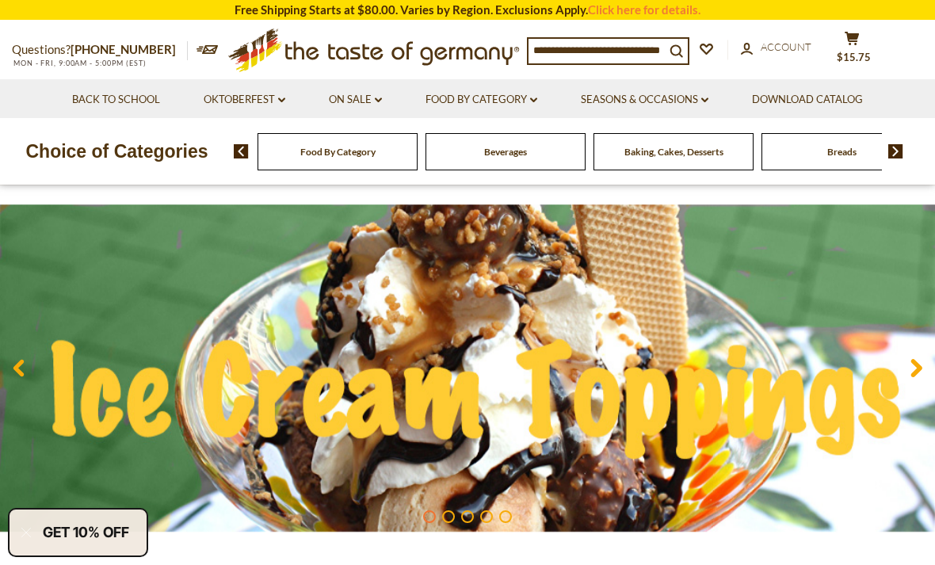
click at [914, 366] on icon at bounding box center [916, 367] width 12 height 19
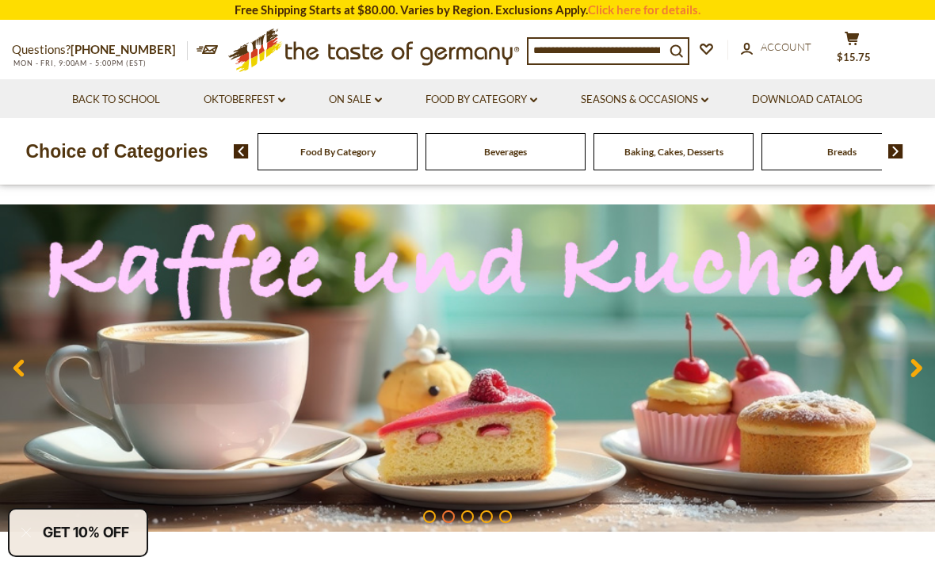
click at [911, 367] on icon at bounding box center [916, 367] width 12 height 19
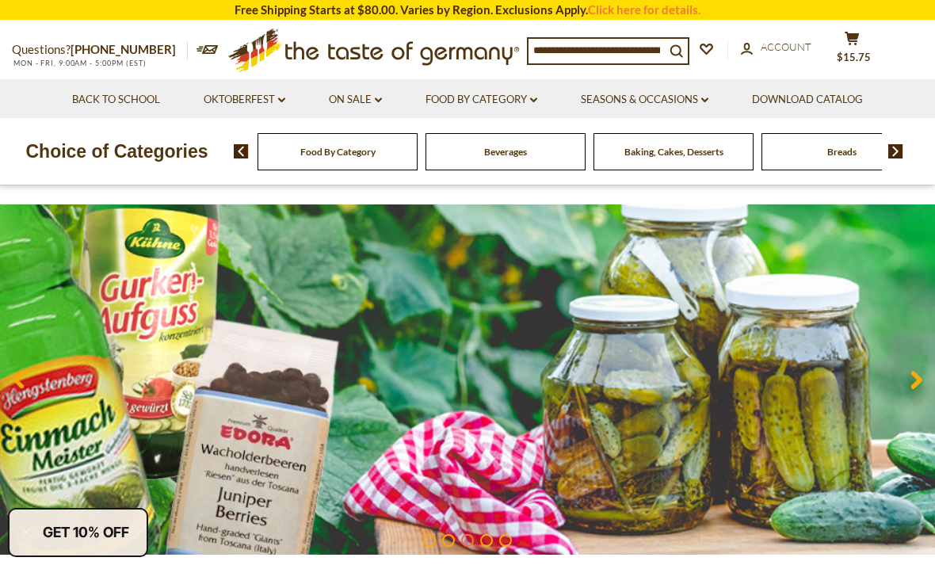
click at [913, 383] on use at bounding box center [916, 380] width 11 height 18
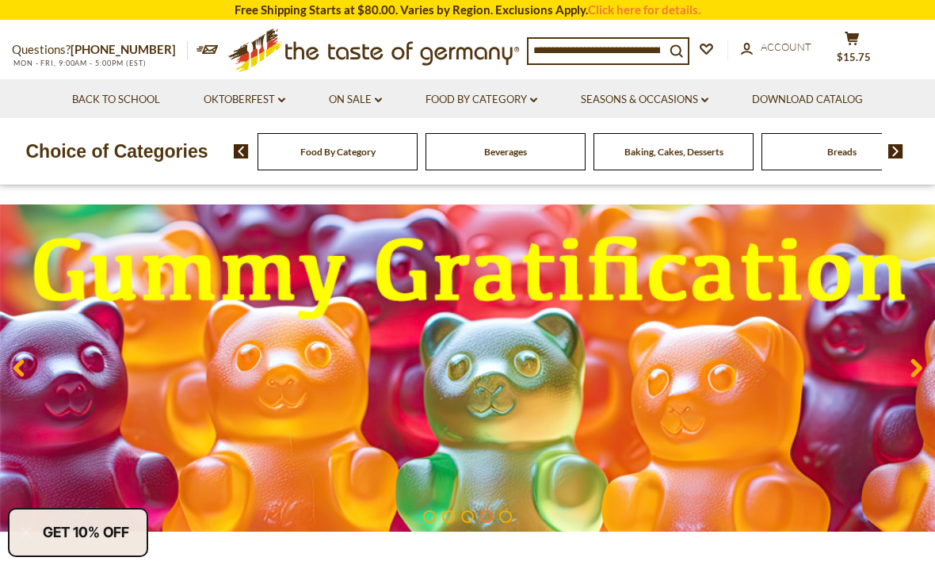
click at [910, 359] on icon at bounding box center [916, 367] width 12 height 19
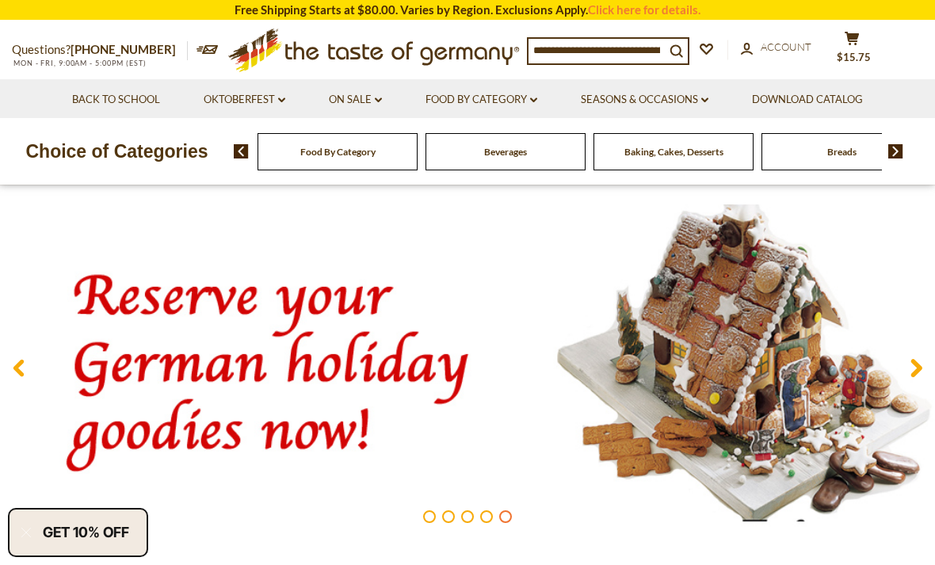
click at [392, 357] on img at bounding box center [467, 367] width 935 height 327
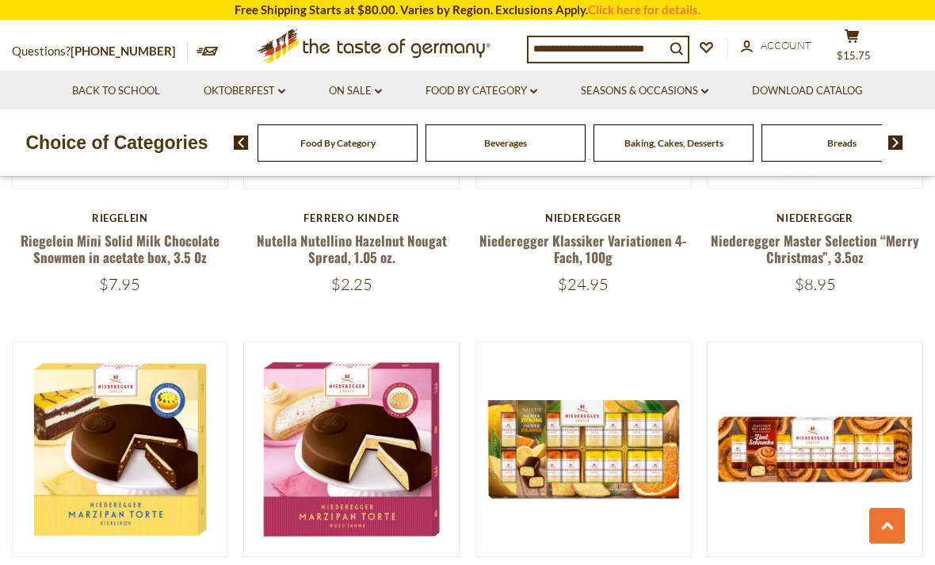
scroll to position [2884, 0]
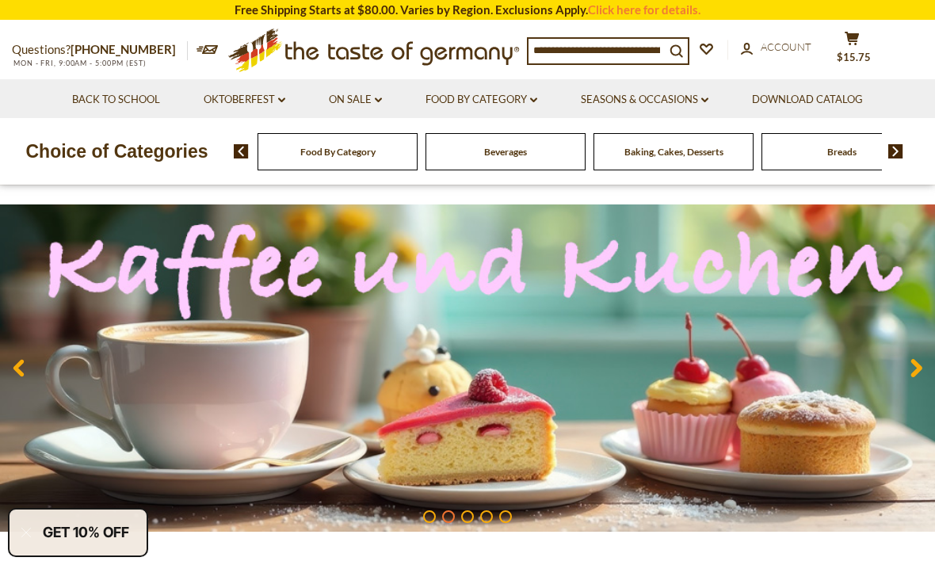
click at [380, 97] on icon "dropdown_arrow" at bounding box center [378, 100] width 7 height 6
click at [351, 146] on link "All On Sale" at bounding box center [348, 141] width 57 height 14
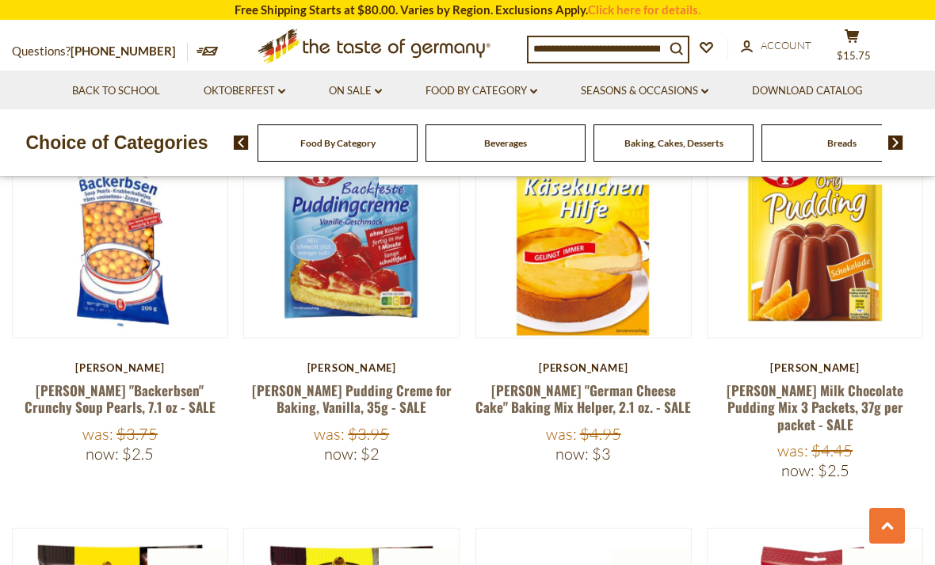
scroll to position [3120, 0]
